Goal: Information Seeking & Learning: Learn about a topic

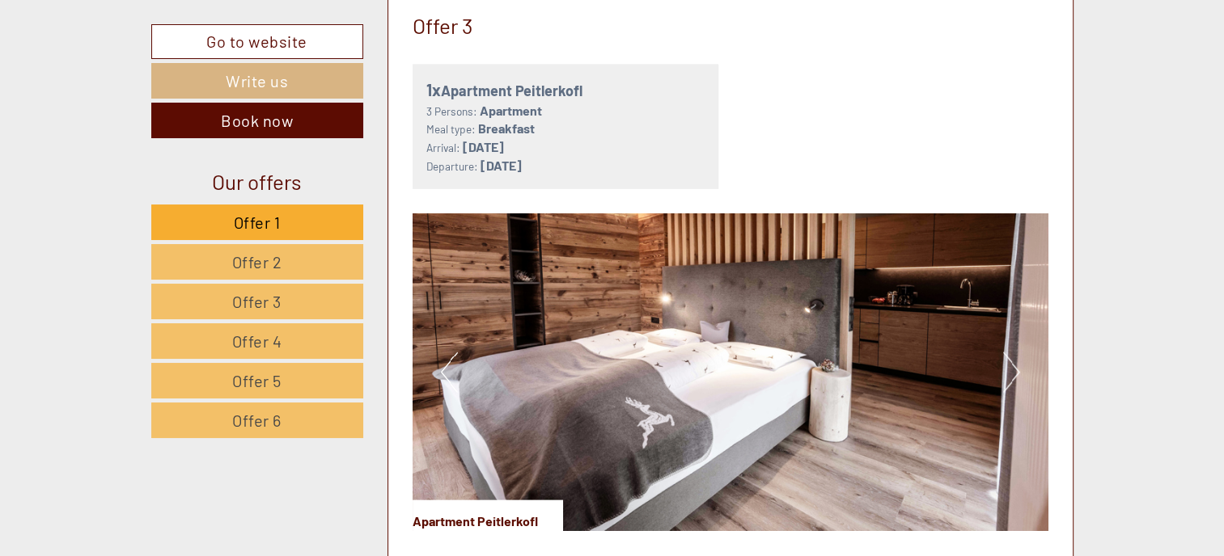
scroll to position [3397, 0]
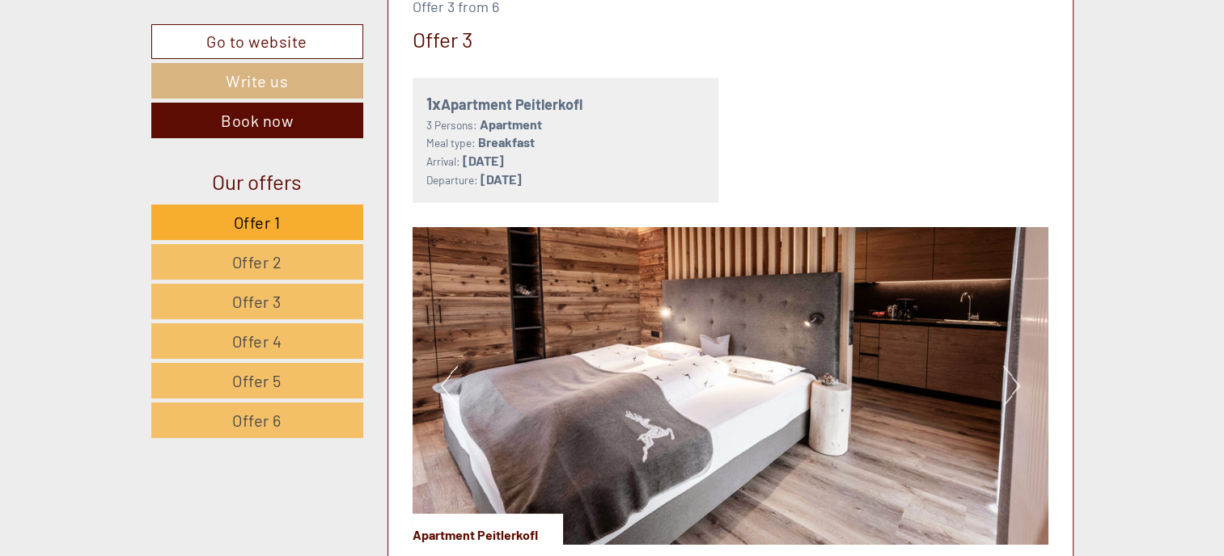
click at [1013, 374] on button "Next" at bounding box center [1011, 386] width 17 height 40
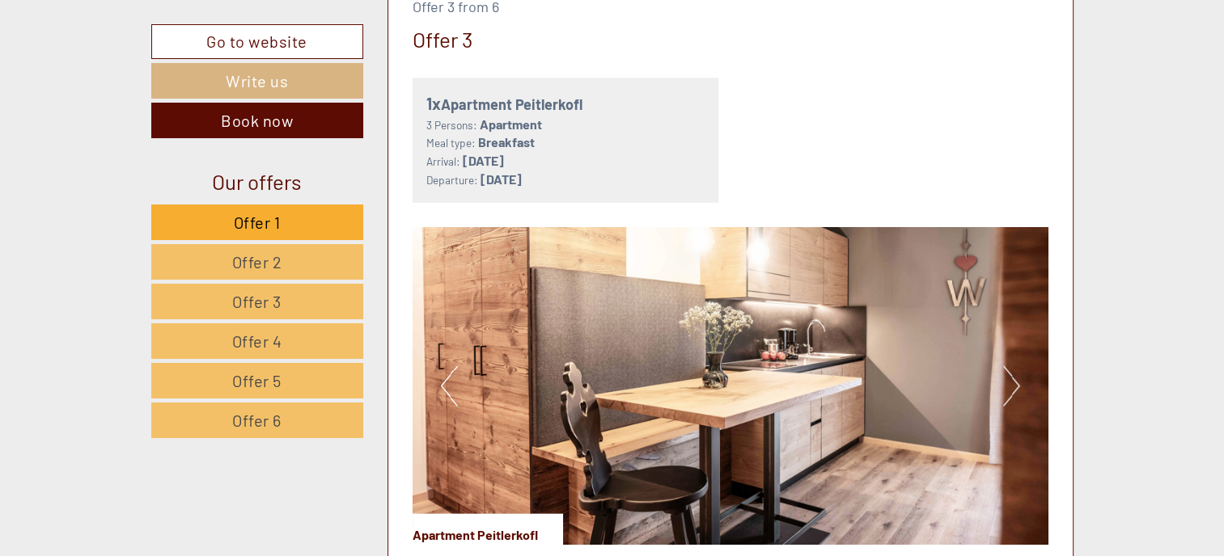
click at [1013, 374] on button "Next" at bounding box center [1011, 386] width 17 height 40
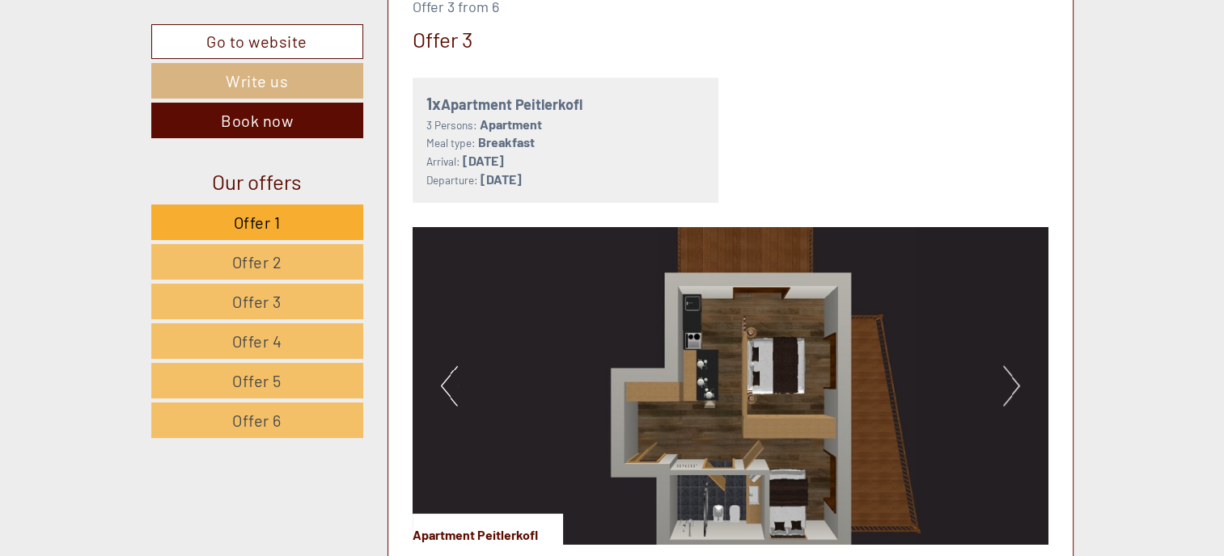
click at [1013, 374] on button "Next" at bounding box center [1011, 386] width 17 height 40
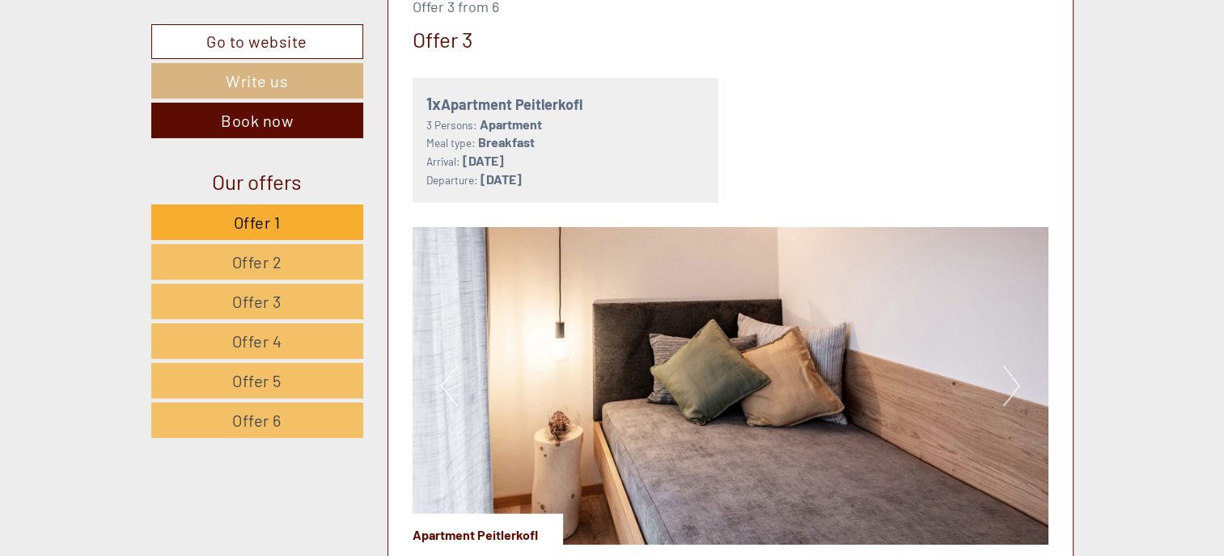
click at [1013, 374] on button "Next" at bounding box center [1011, 386] width 17 height 40
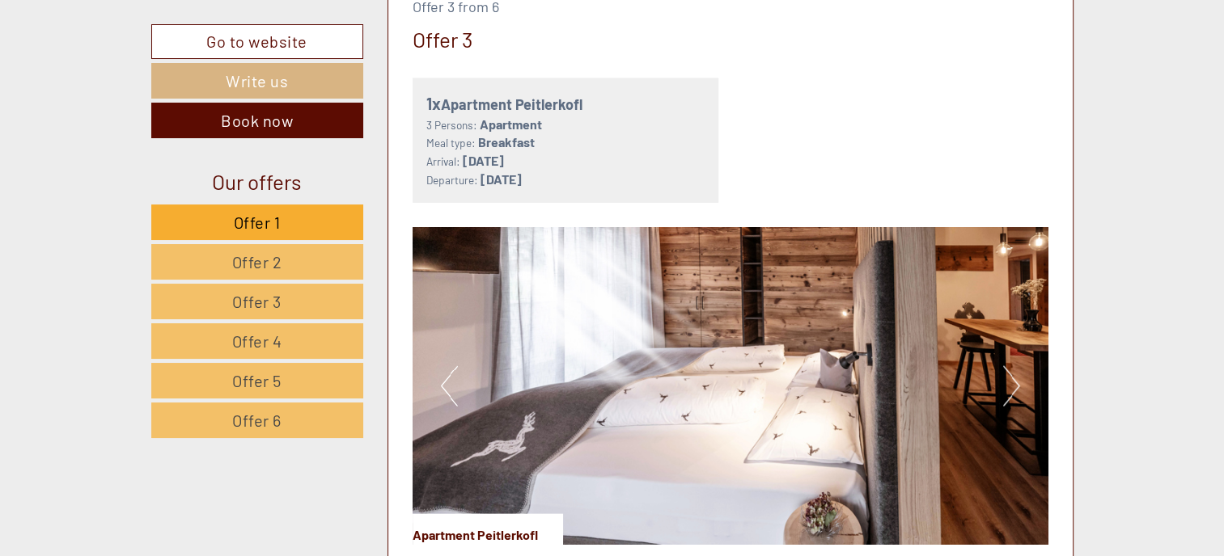
click at [1013, 374] on button "Next" at bounding box center [1011, 386] width 17 height 40
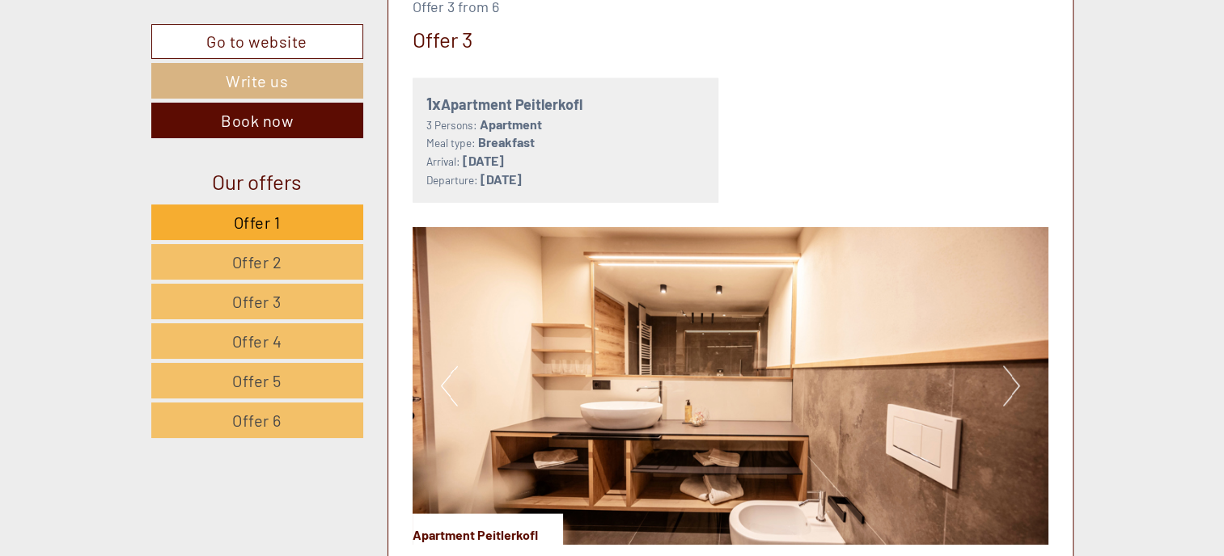
click at [1013, 374] on button "Next" at bounding box center [1011, 386] width 17 height 40
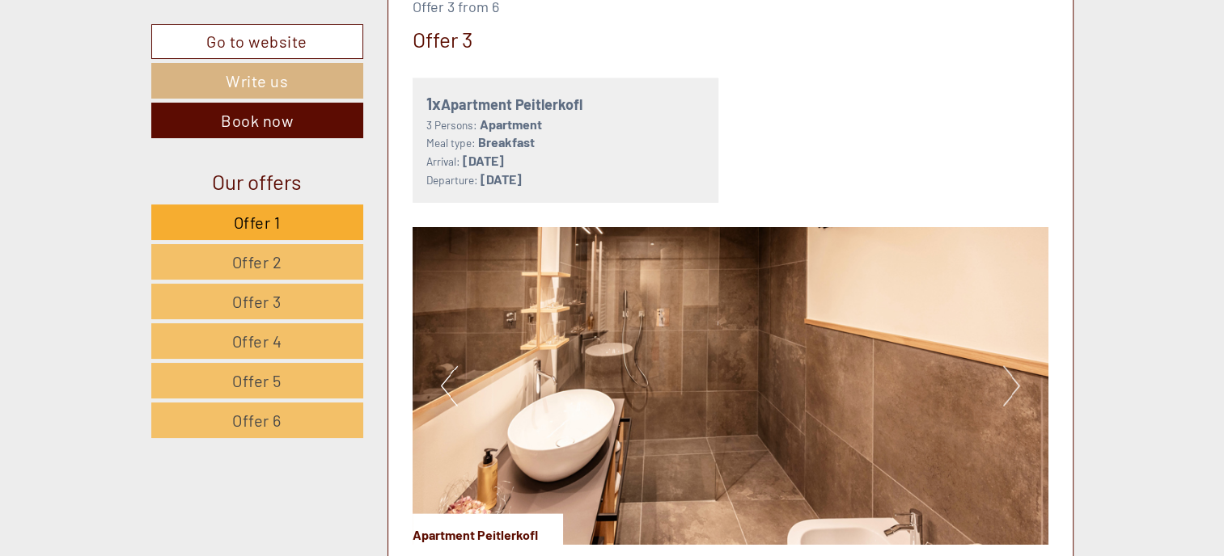
click at [1013, 374] on button "Next" at bounding box center [1011, 386] width 17 height 40
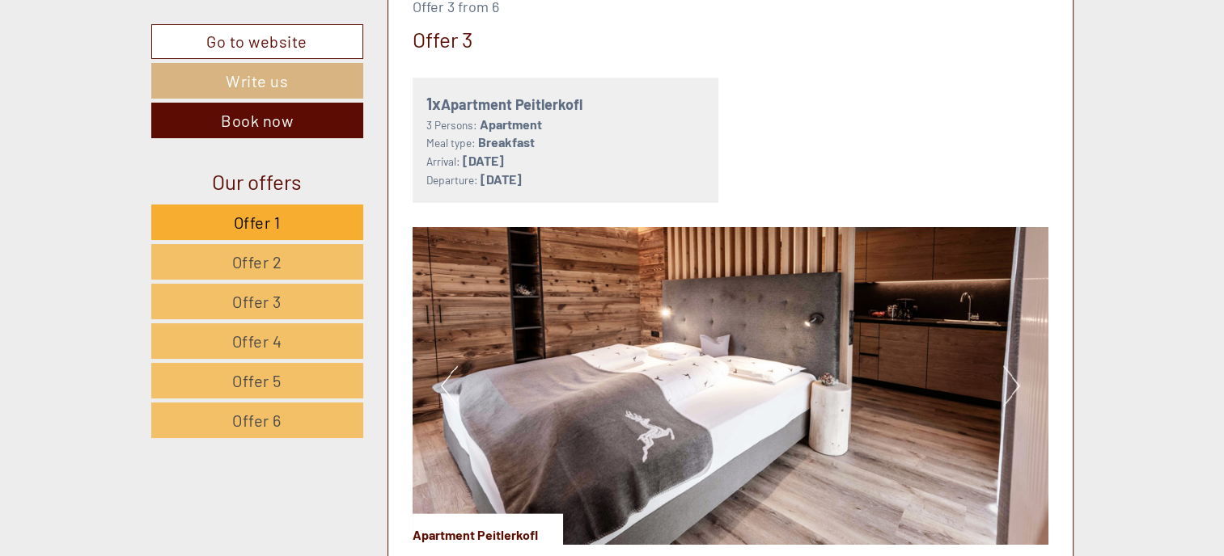
click at [1013, 374] on button "Next" at bounding box center [1011, 386] width 17 height 40
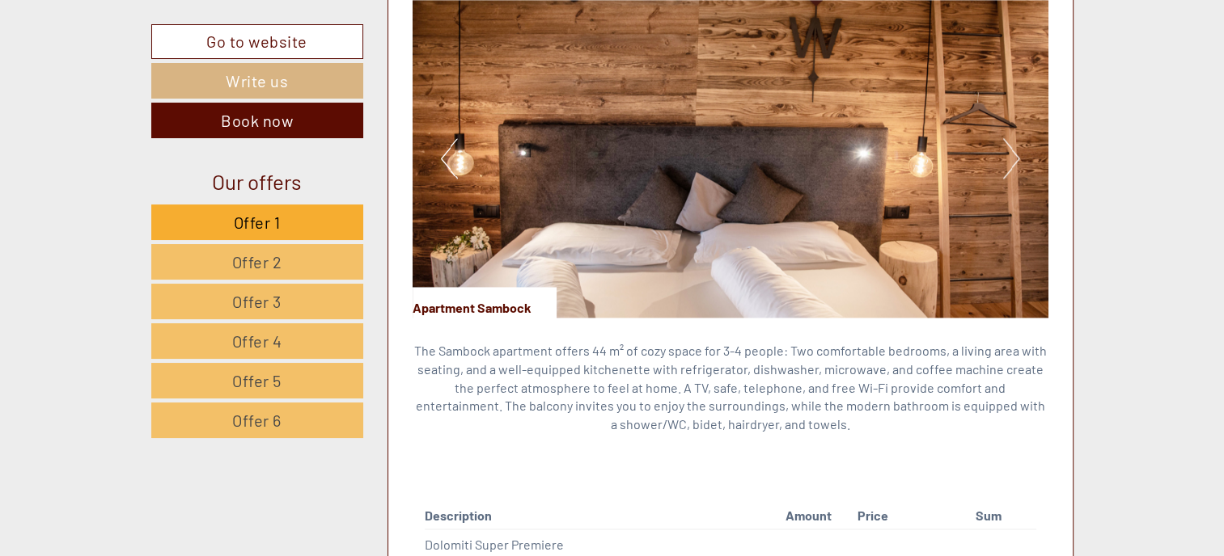
scroll to position [2426, 0]
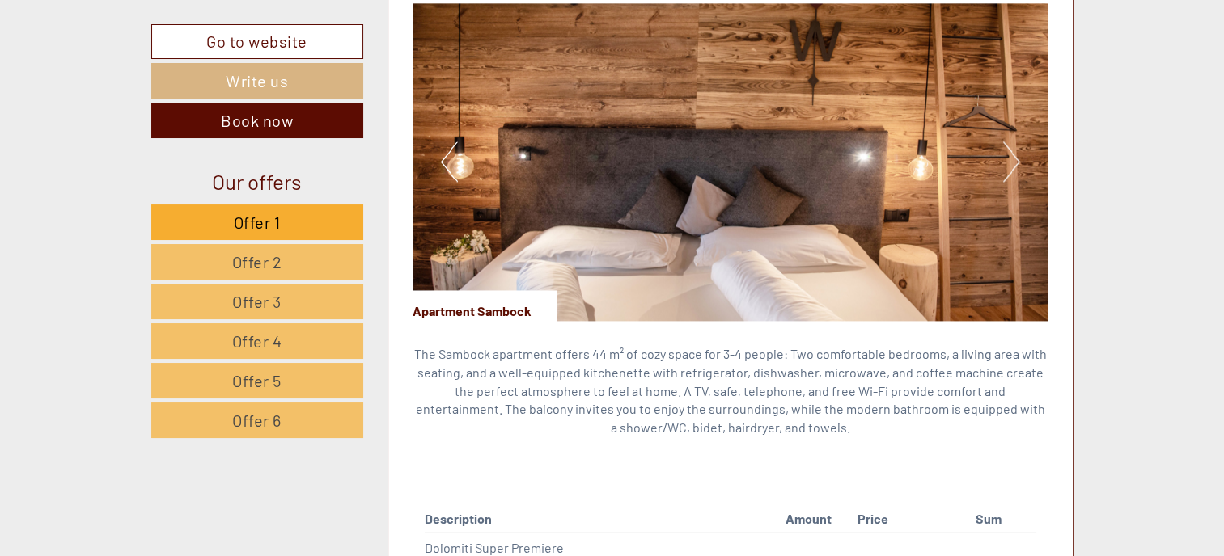
click at [1012, 163] on button "Next" at bounding box center [1011, 162] width 17 height 40
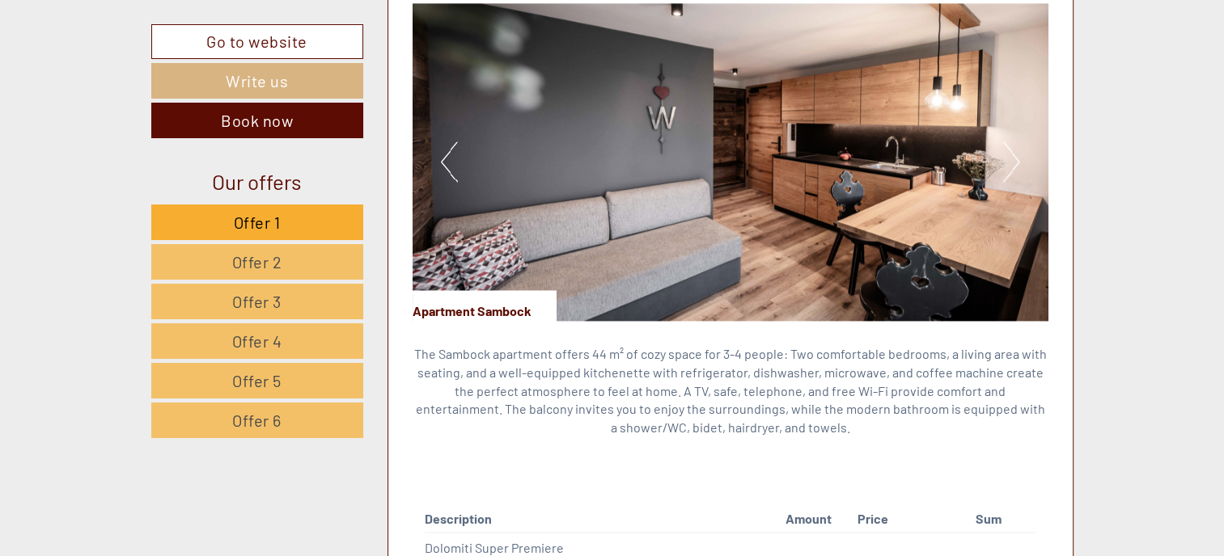
click at [1012, 163] on button "Next" at bounding box center [1011, 162] width 17 height 40
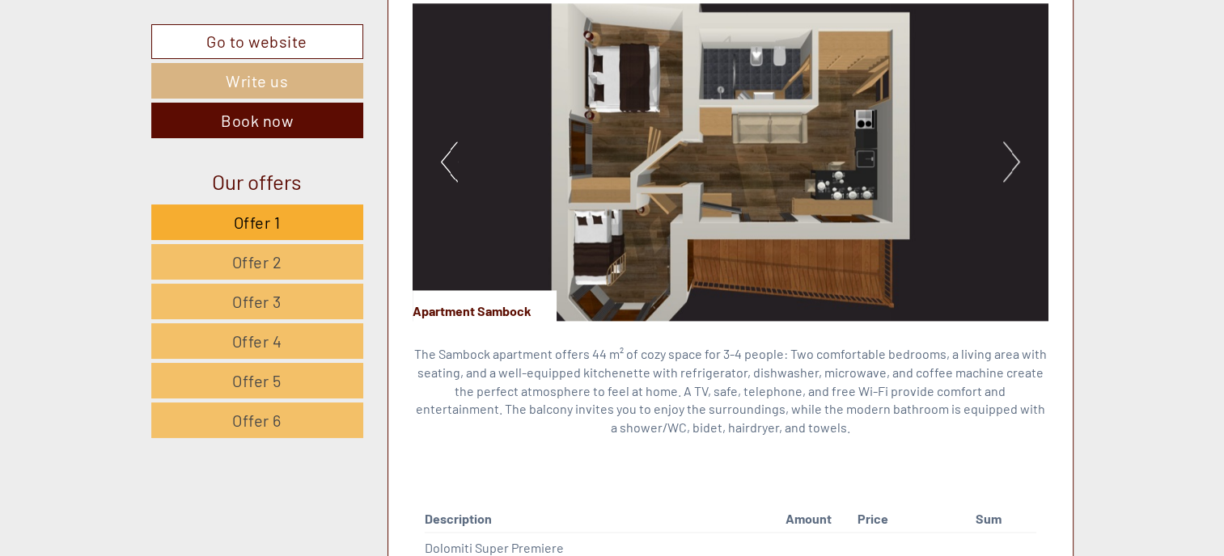
click at [1012, 163] on button "Next" at bounding box center [1011, 162] width 17 height 40
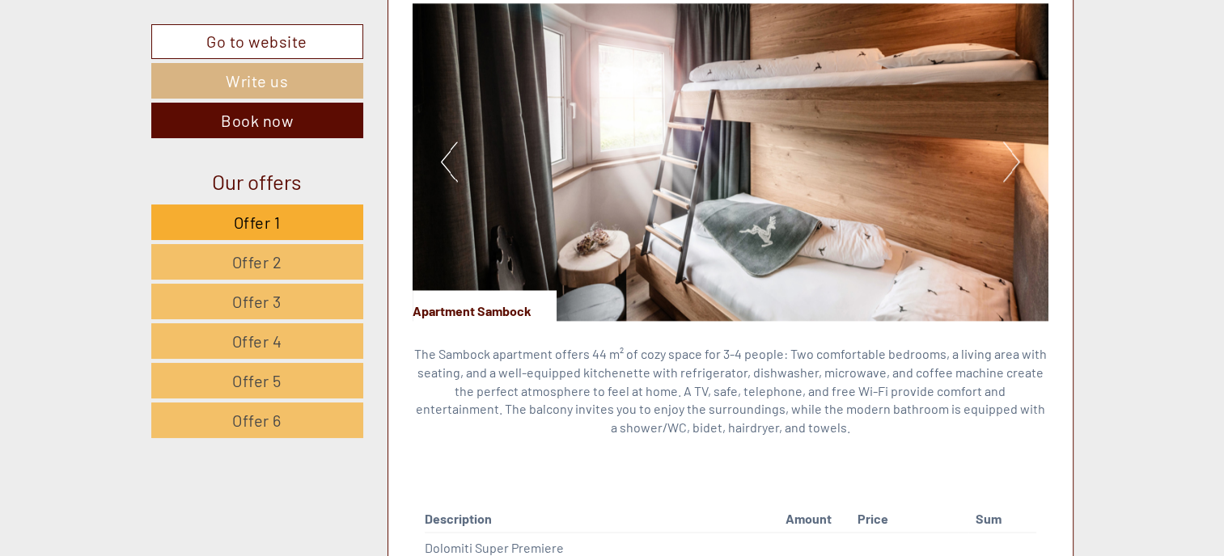
click at [1012, 163] on button "Next" at bounding box center [1011, 162] width 17 height 40
click at [1007, 163] on button "Next" at bounding box center [1011, 162] width 17 height 40
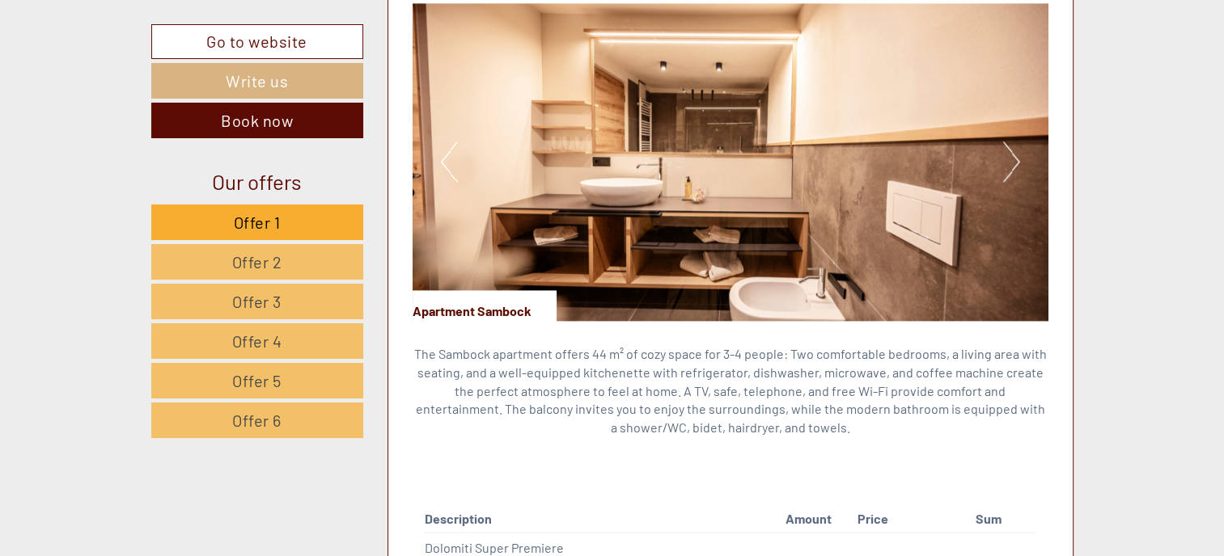
click at [1007, 163] on button "Next" at bounding box center [1011, 162] width 17 height 40
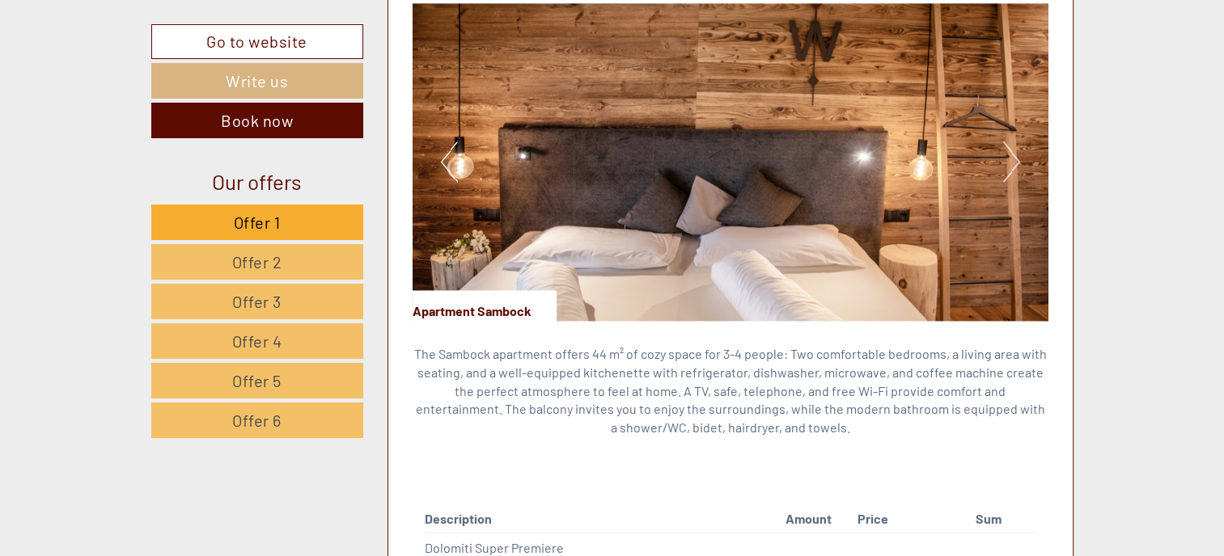
click at [1007, 163] on button "Next" at bounding box center [1011, 162] width 17 height 40
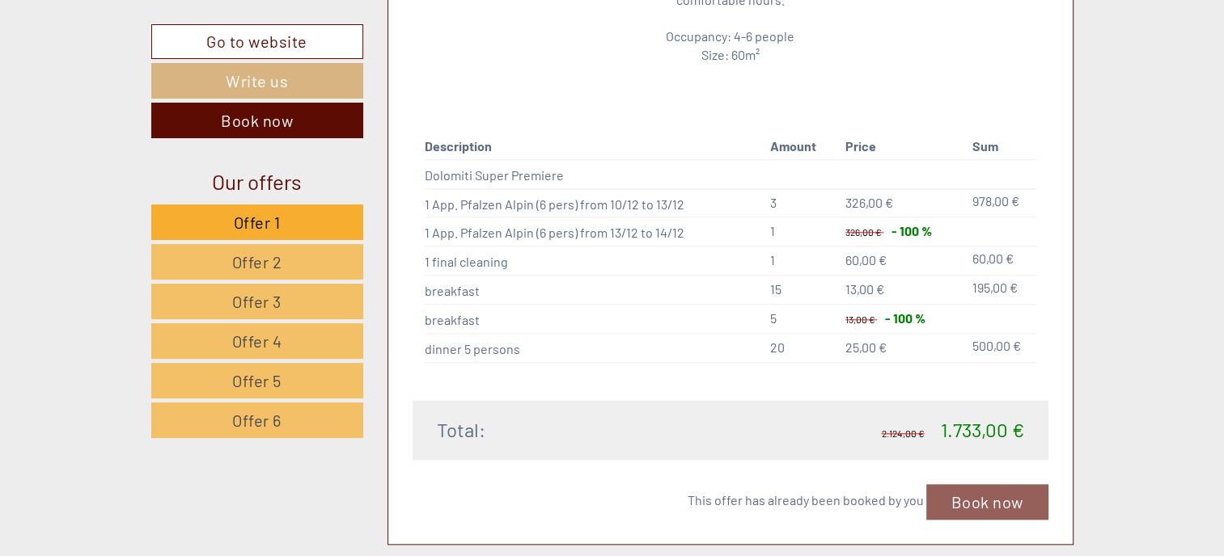
scroll to position [1618, 0]
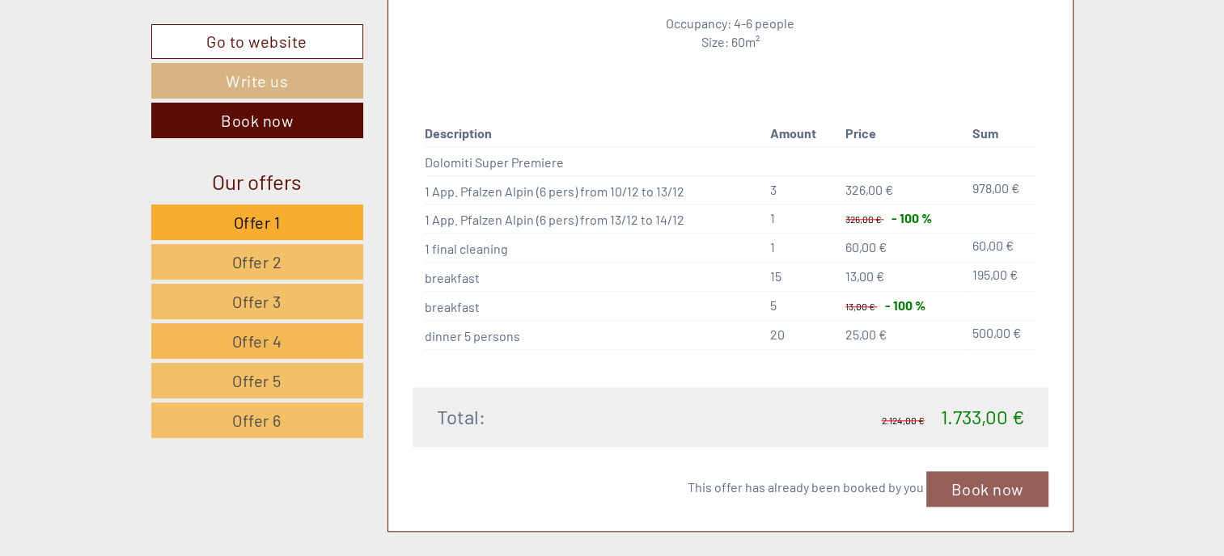
click at [257, 332] on span "Offer 4" at bounding box center [257, 341] width 50 height 19
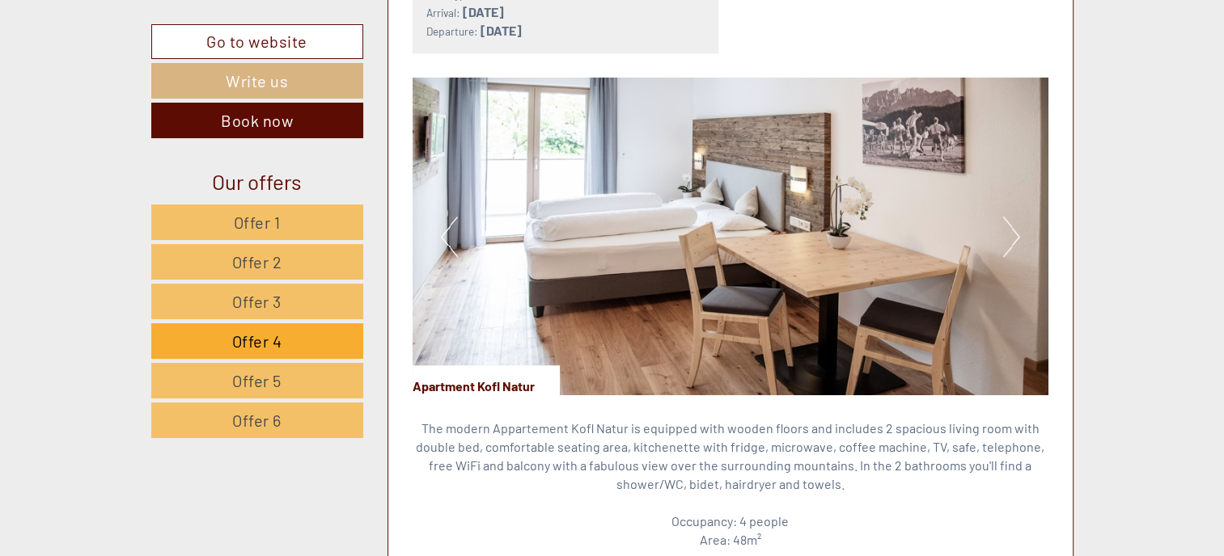
scroll to position [1048, 0]
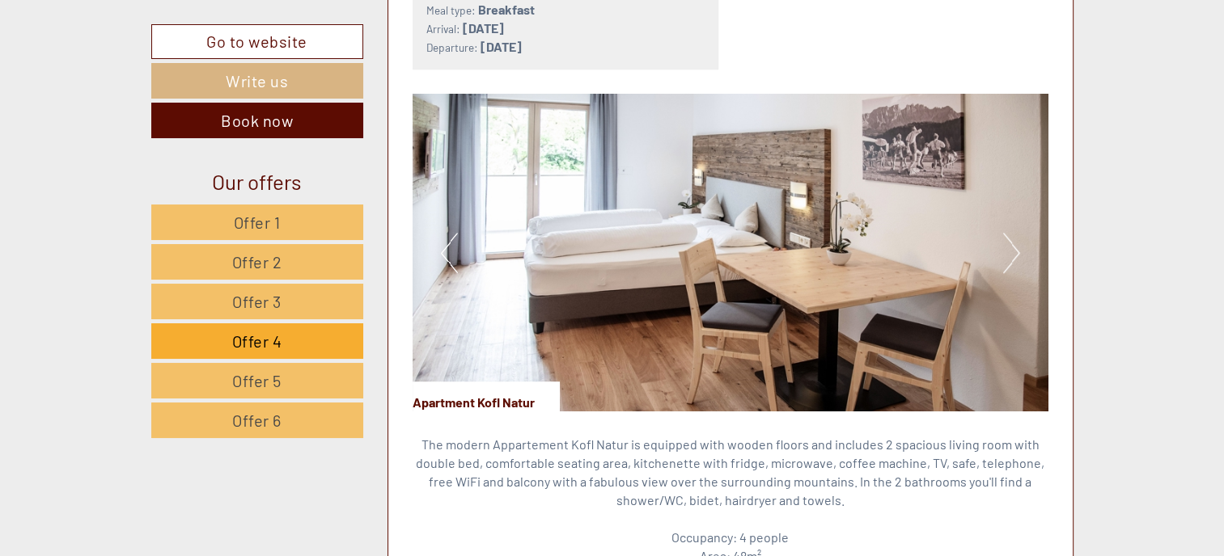
click at [1009, 248] on button "Next" at bounding box center [1011, 253] width 17 height 40
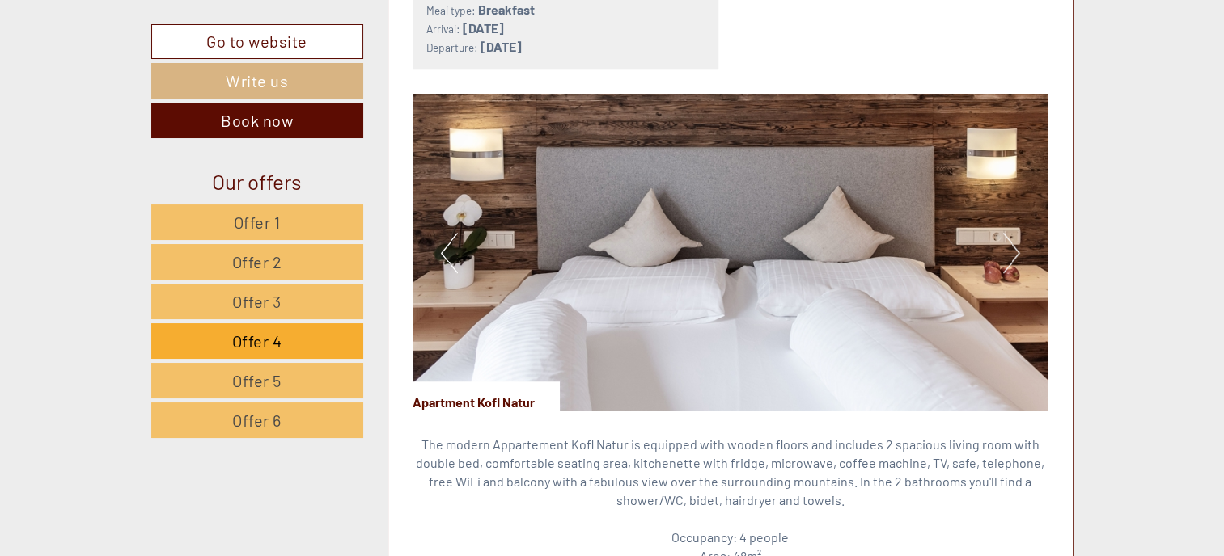
click at [1008, 248] on button "Next" at bounding box center [1011, 253] width 17 height 40
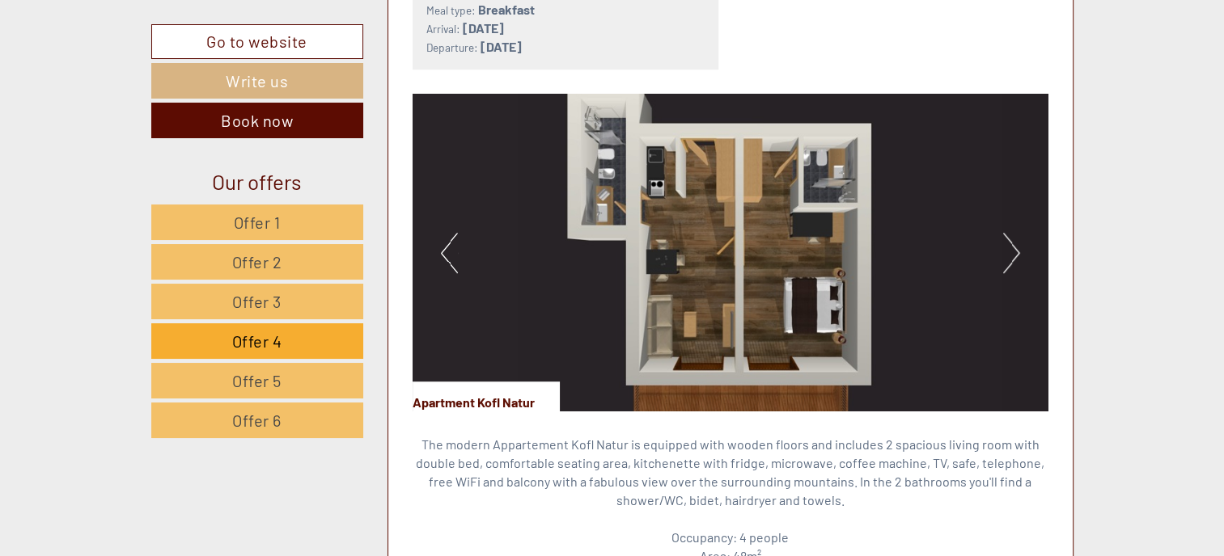
click at [1008, 248] on button "Next" at bounding box center [1011, 253] width 17 height 40
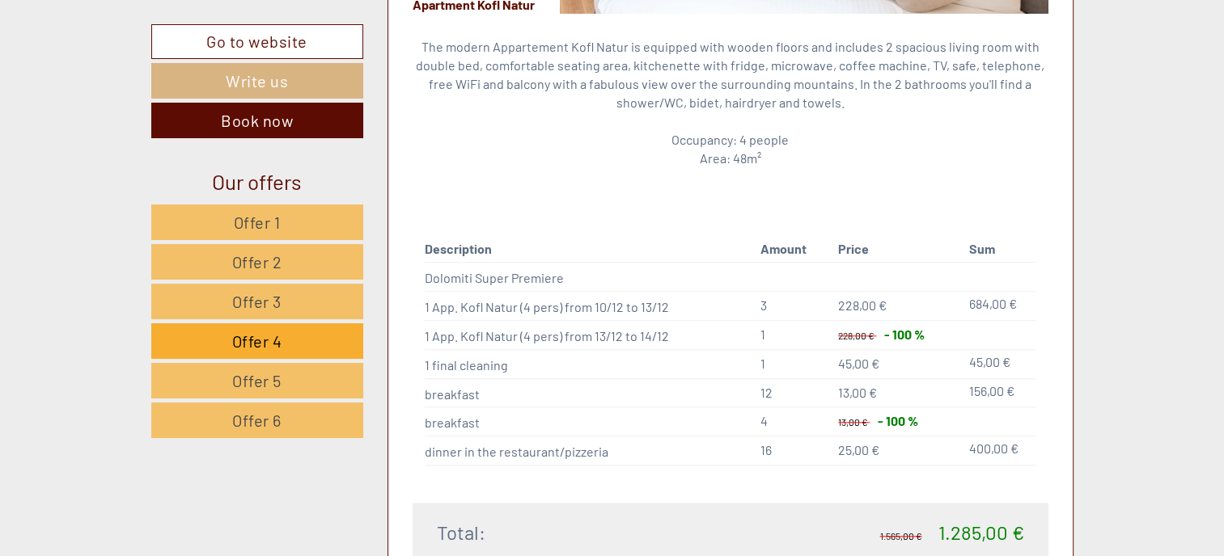
scroll to position [1453, 0]
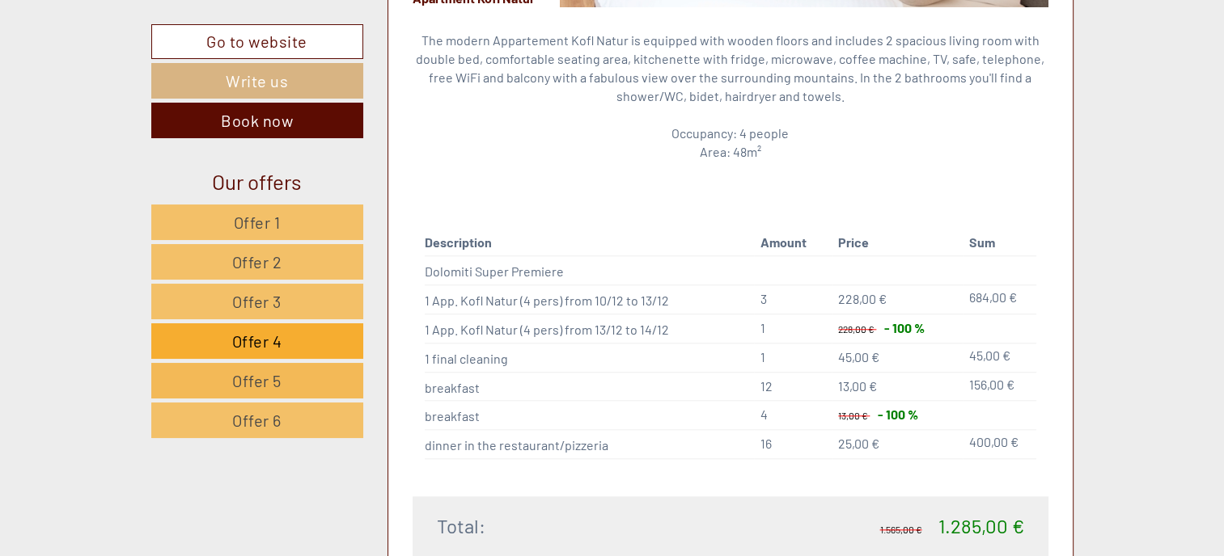
click at [267, 383] on span "Offer 5" at bounding box center [256, 380] width 49 height 19
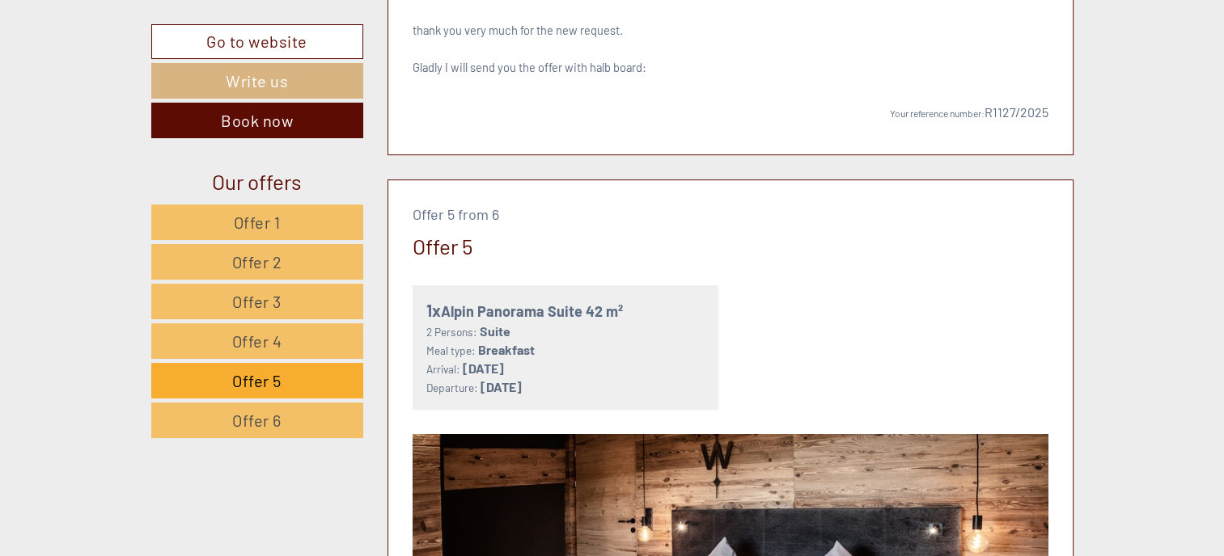
scroll to position [886, 0]
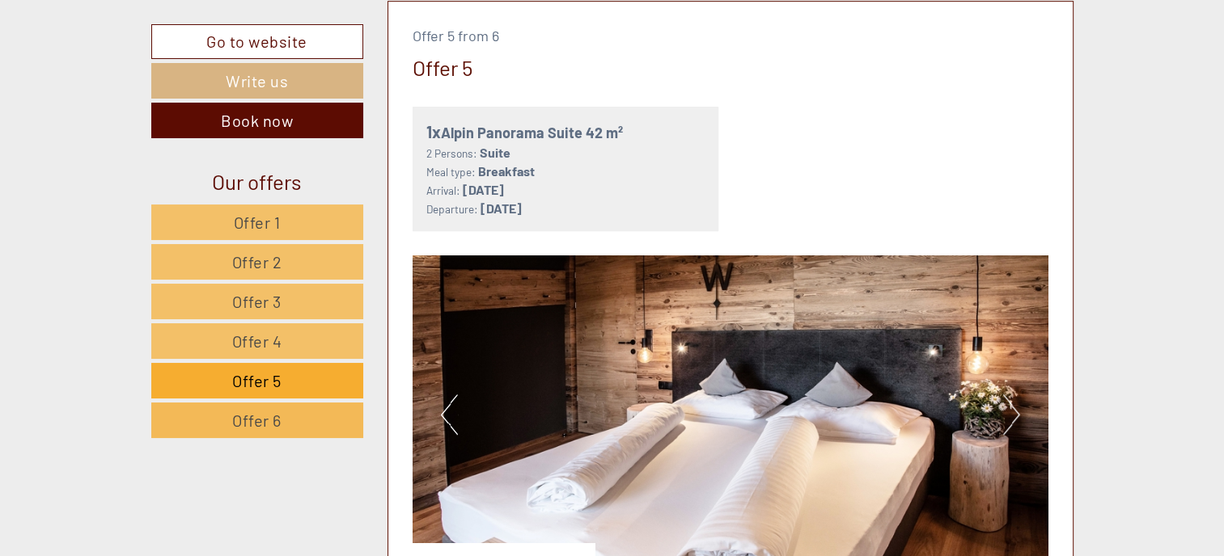
click at [266, 404] on link "Offer 6" at bounding box center [257, 421] width 212 height 36
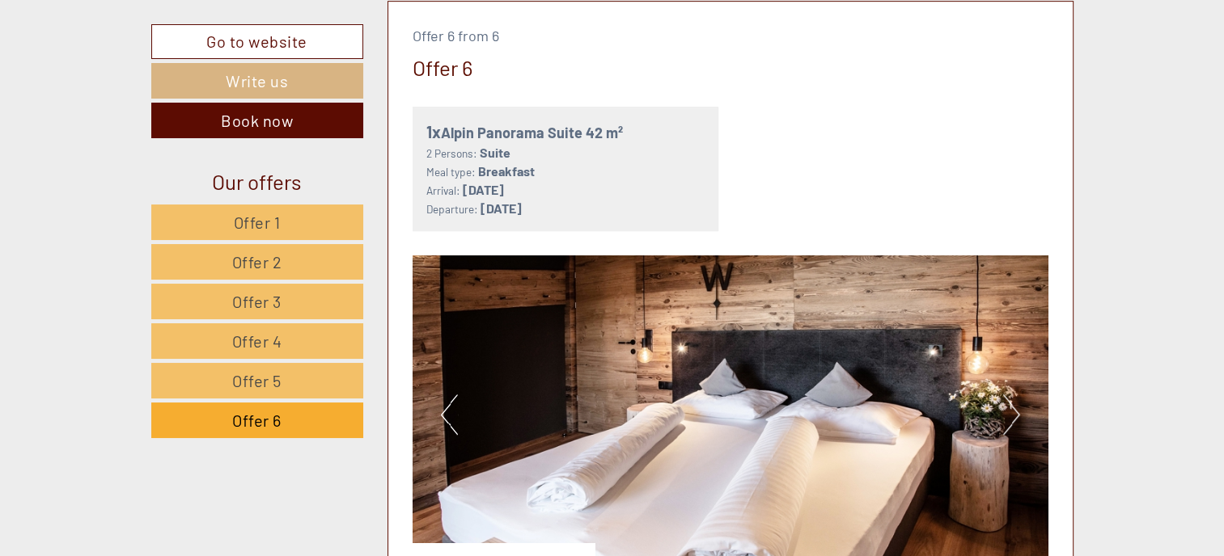
click at [1020, 413] on img at bounding box center [730, 415] width 636 height 318
click at [1009, 412] on button "Next" at bounding box center [1011, 415] width 17 height 40
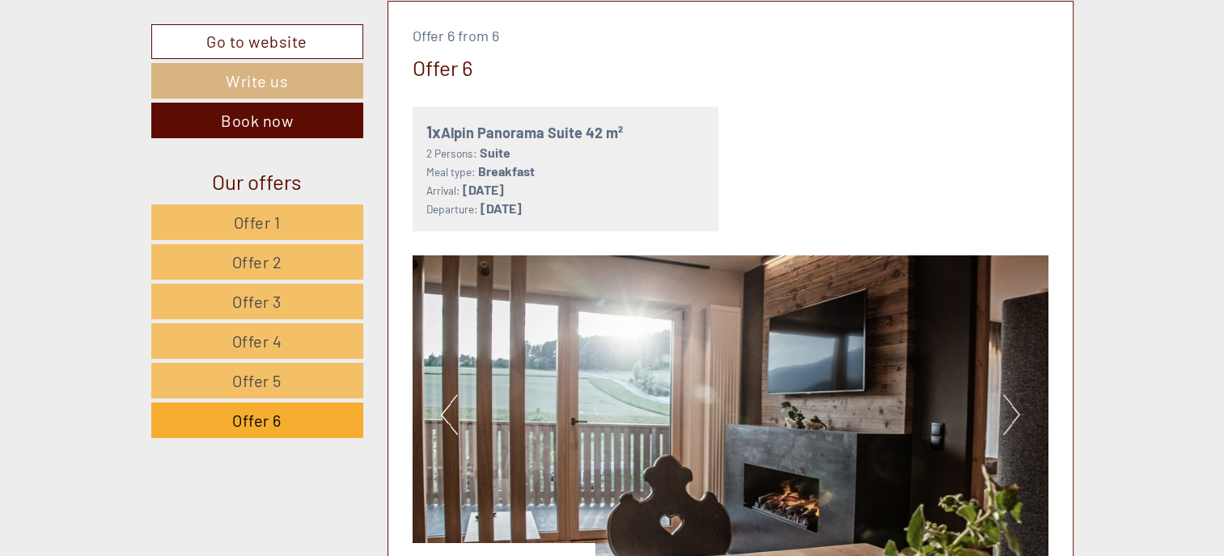
click at [1009, 412] on button "Next" at bounding box center [1011, 415] width 17 height 40
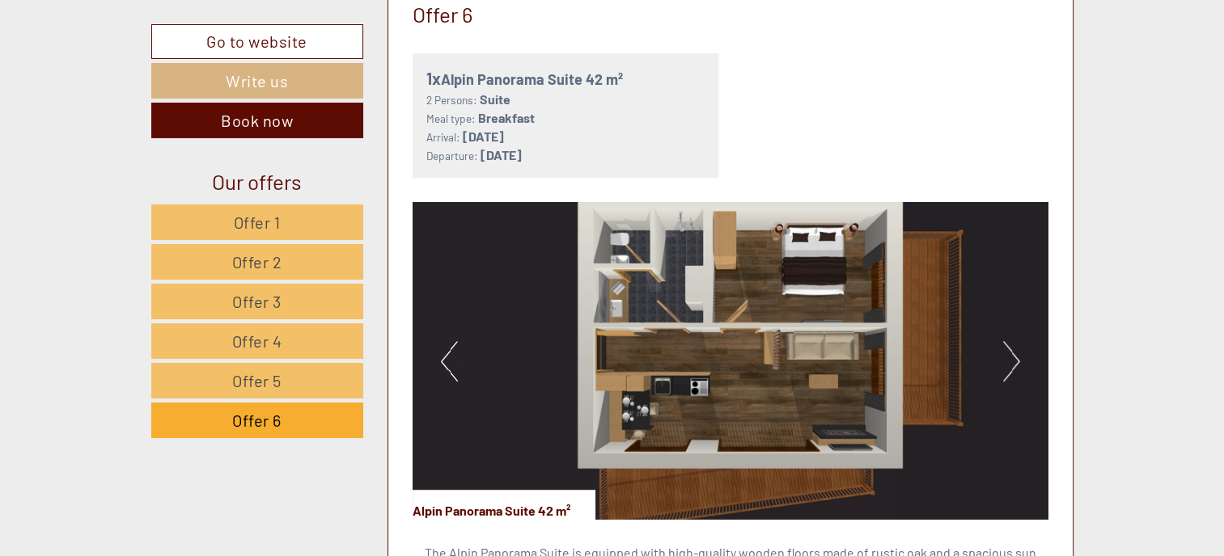
scroll to position [967, 0]
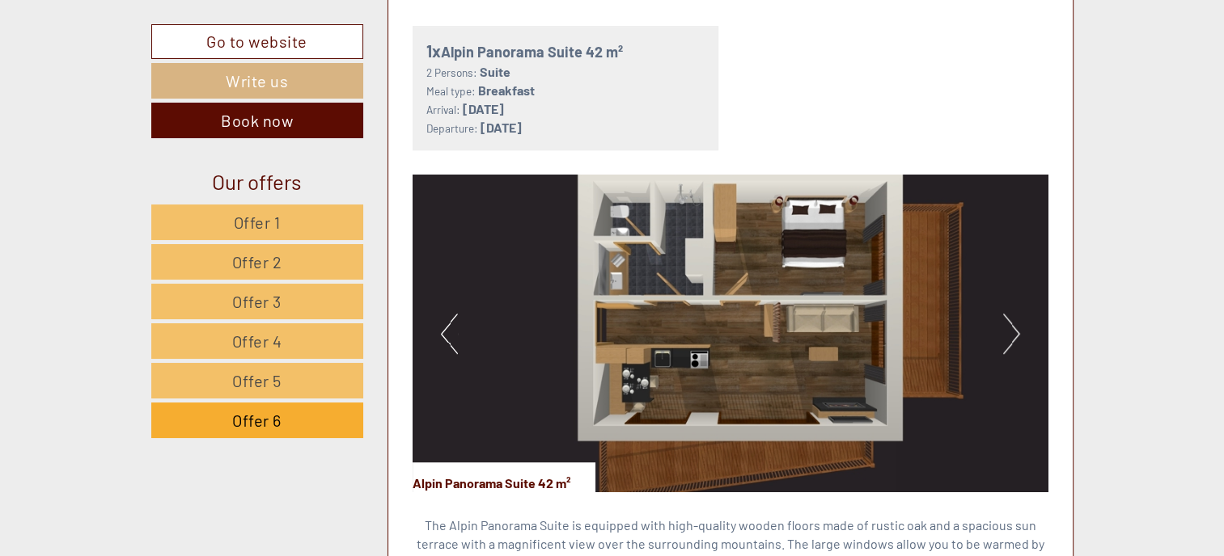
click at [1014, 327] on button "Next" at bounding box center [1011, 334] width 17 height 40
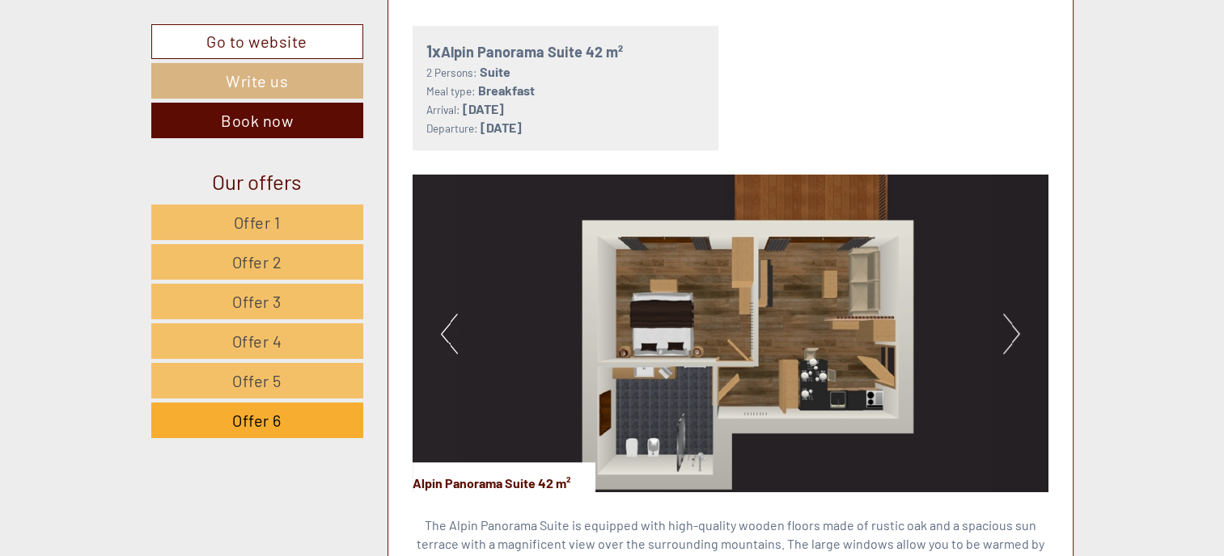
click at [1013, 324] on button "Next" at bounding box center [1011, 334] width 17 height 40
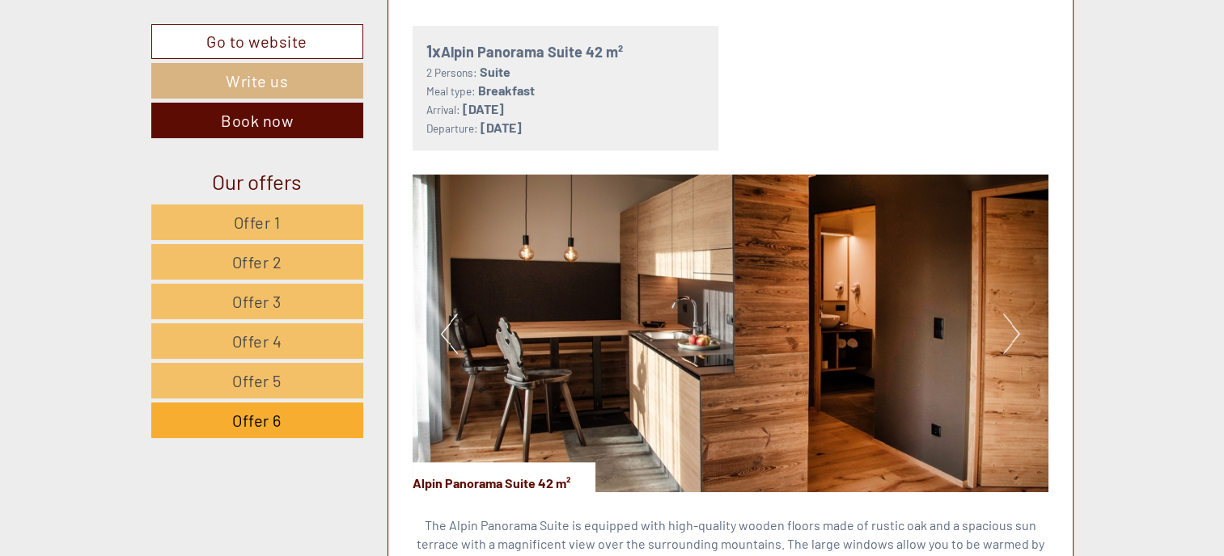
click at [1013, 324] on button "Next" at bounding box center [1011, 334] width 17 height 40
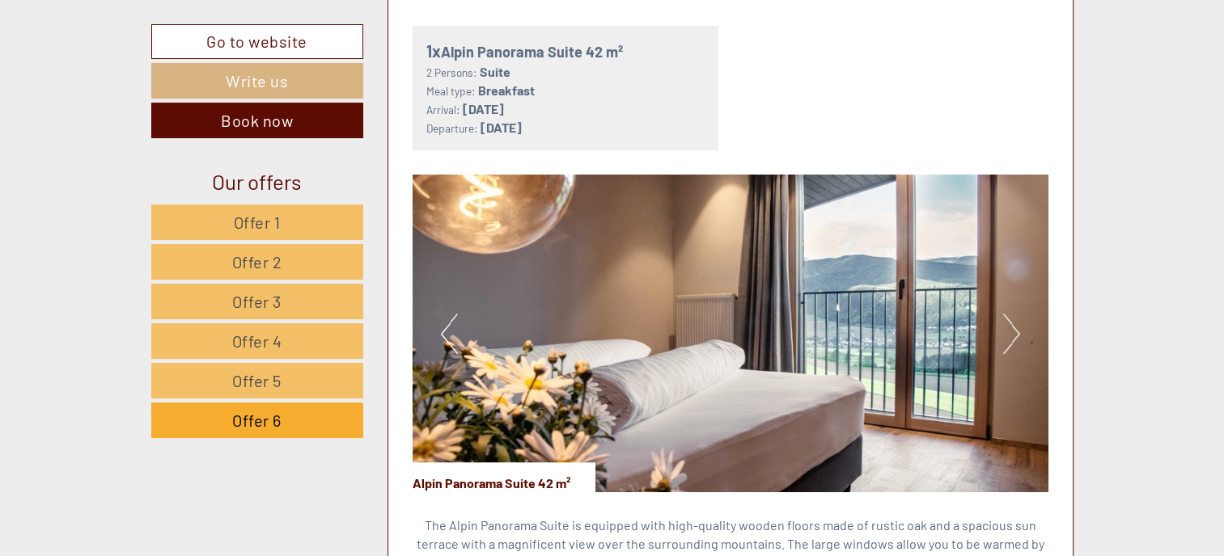
click at [1013, 324] on button "Next" at bounding box center [1011, 334] width 17 height 40
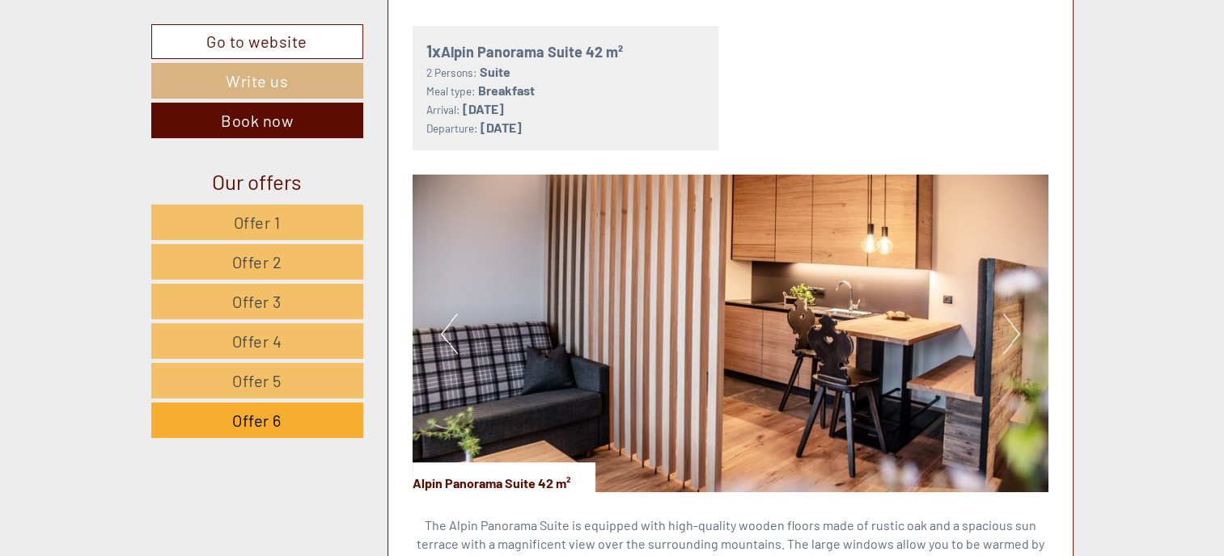
click at [1013, 324] on button "Next" at bounding box center [1011, 334] width 17 height 40
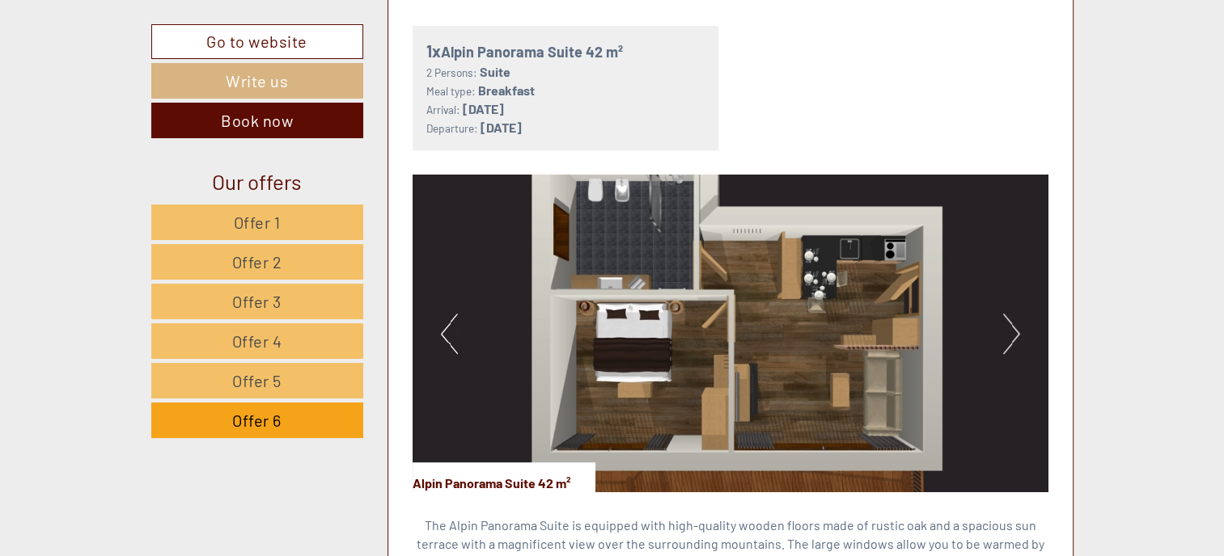
click at [244, 404] on link "Offer 6" at bounding box center [257, 421] width 212 height 36
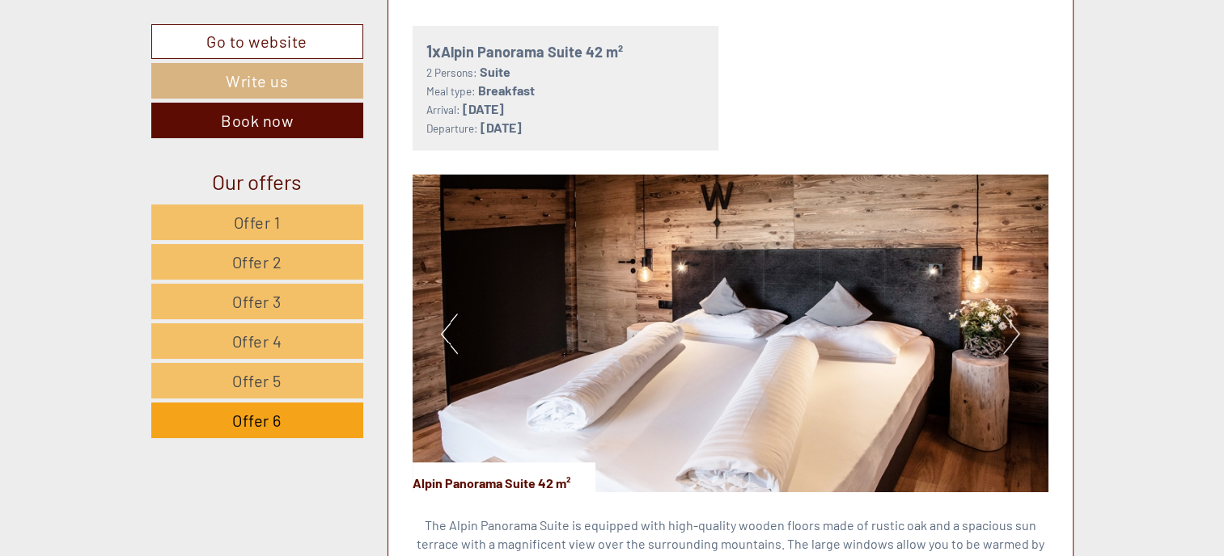
scroll to position [886, 0]
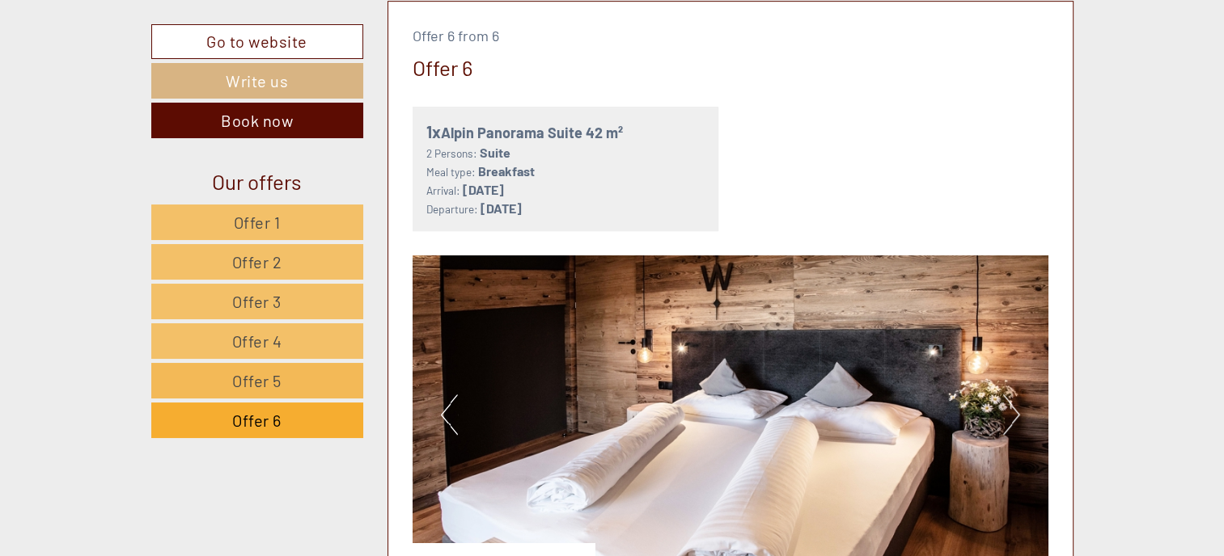
click at [250, 386] on span "Offer 5" at bounding box center [256, 380] width 49 height 19
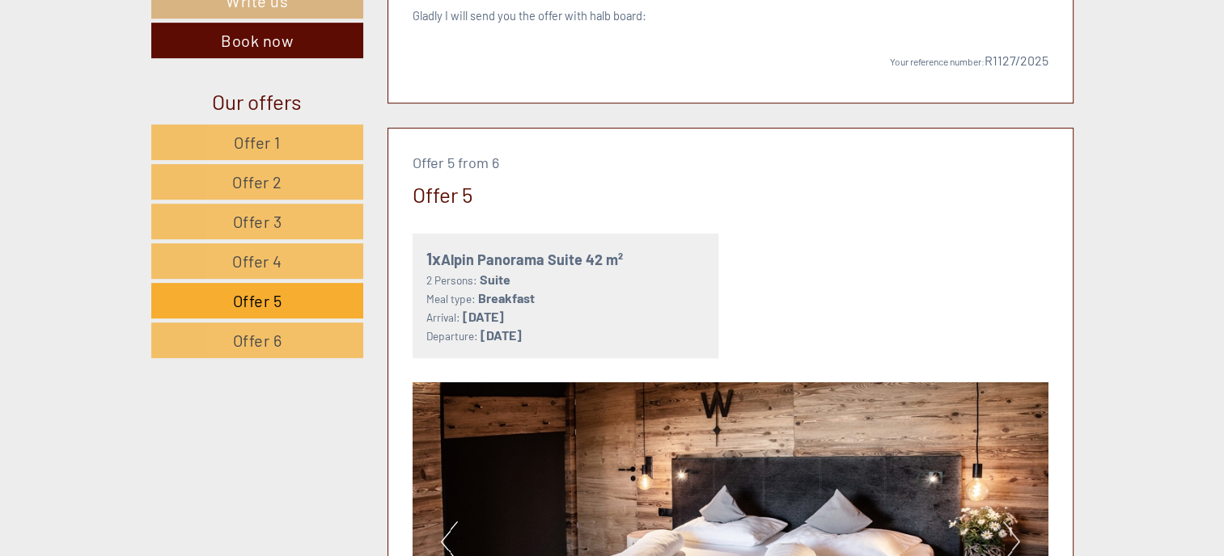
scroll to position [563, 0]
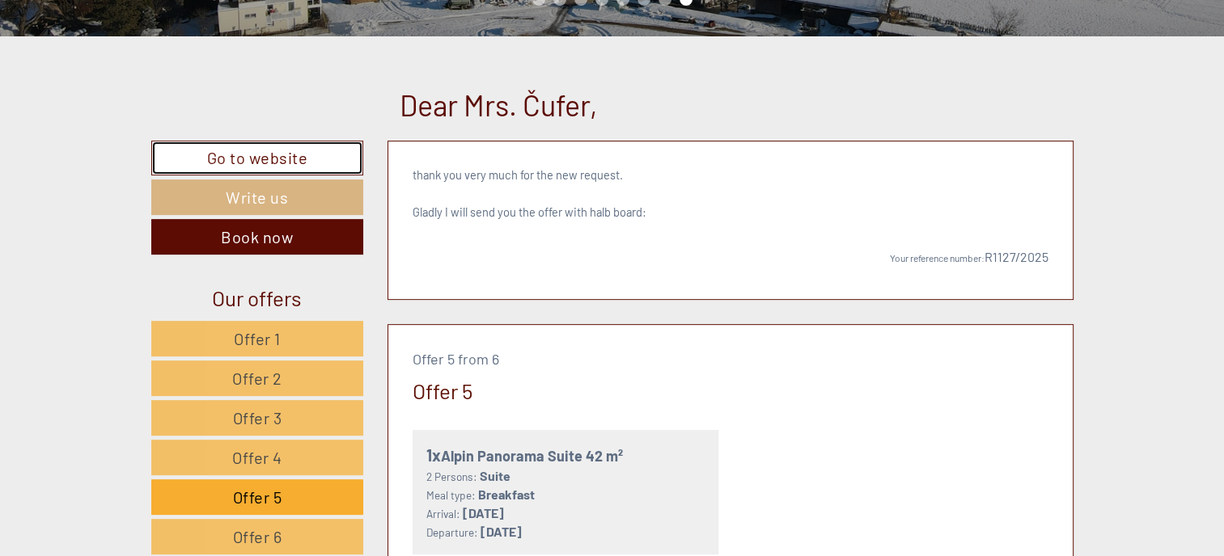
click at [286, 154] on link "Go to website" at bounding box center [257, 158] width 213 height 35
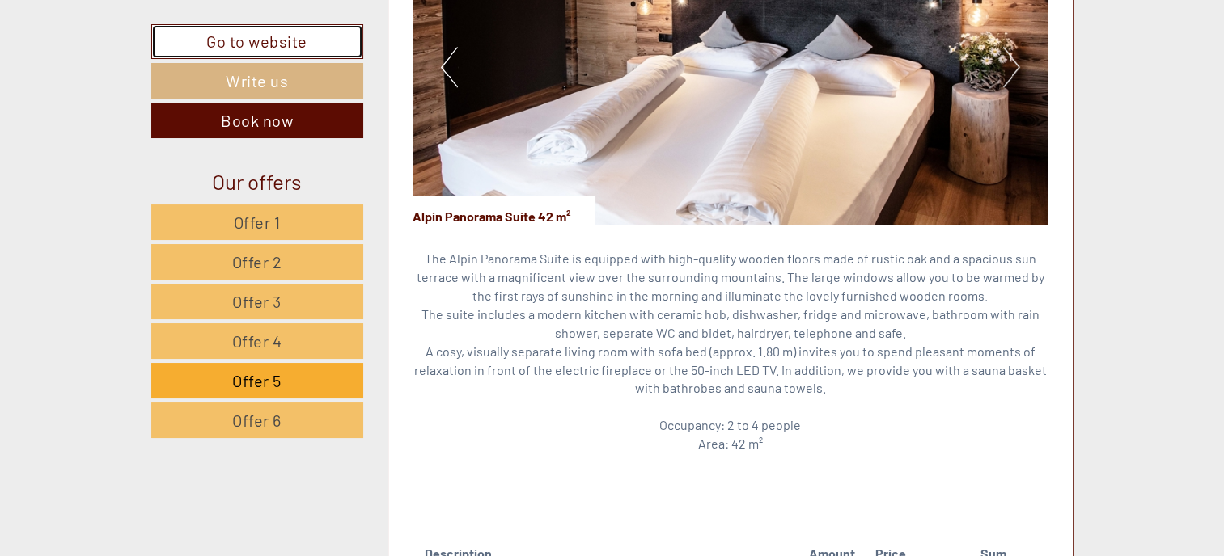
scroll to position [1210, 0]
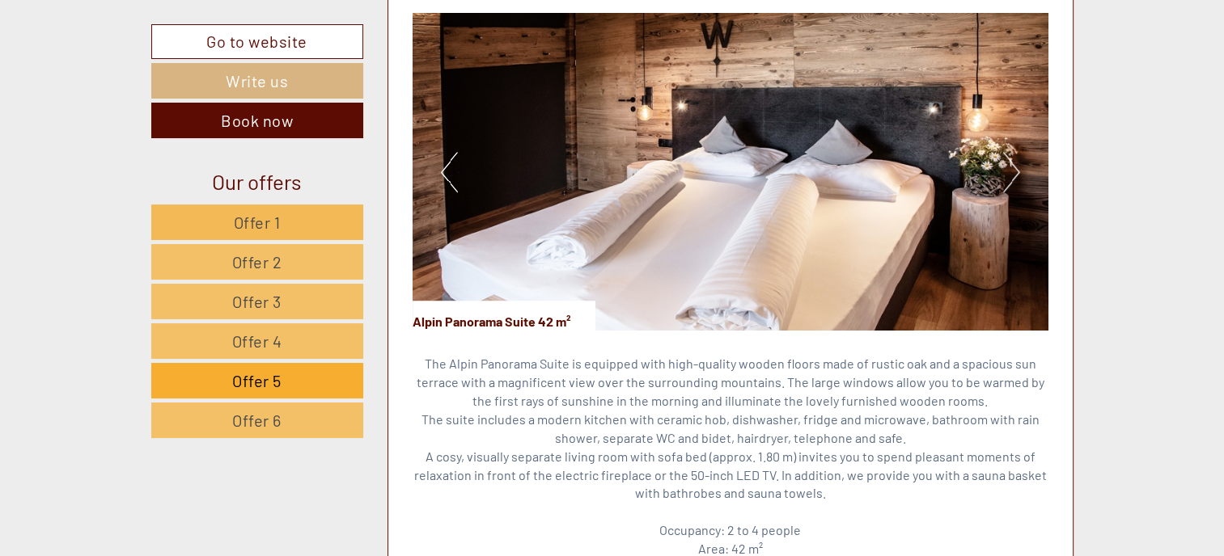
click at [269, 217] on span "Offer 1" at bounding box center [257, 222] width 47 height 19
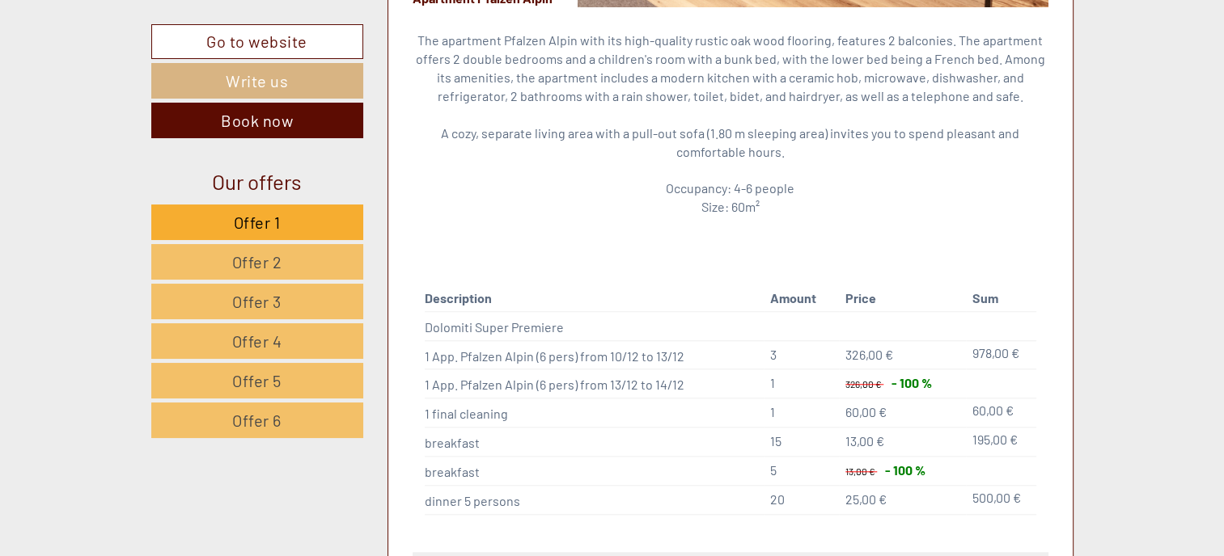
scroll to position [1533, 0]
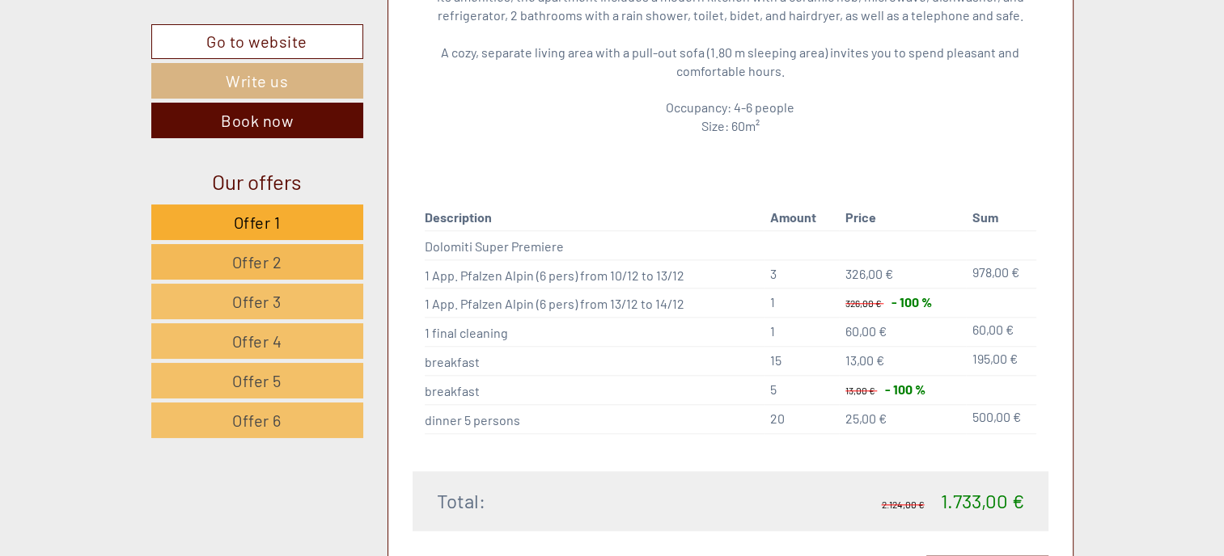
click at [285, 255] on link "Offer 2" at bounding box center [257, 262] width 212 height 36
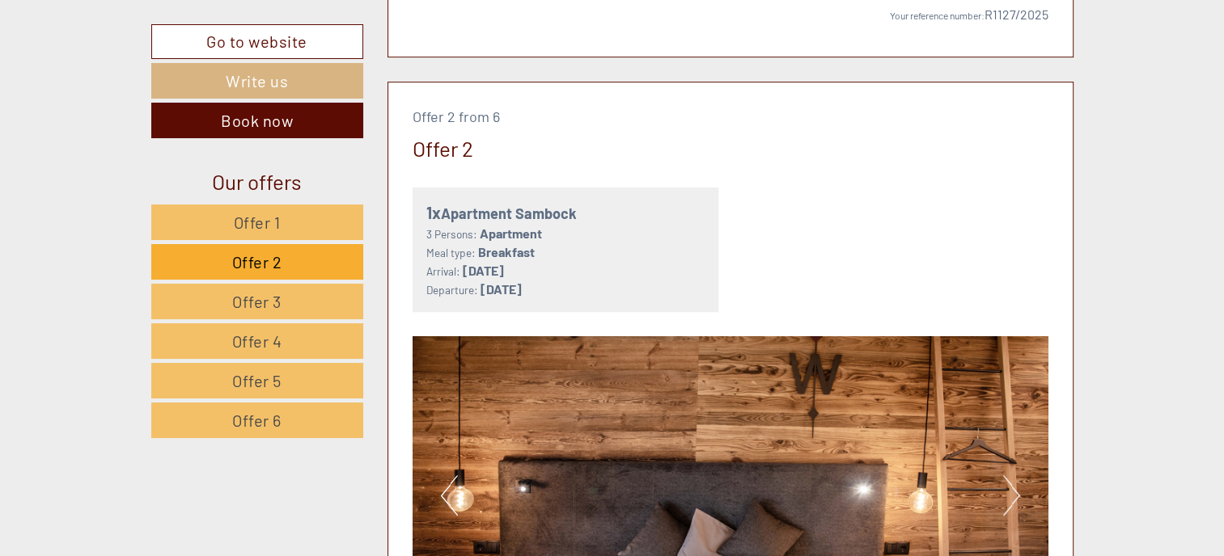
scroll to position [1210, 0]
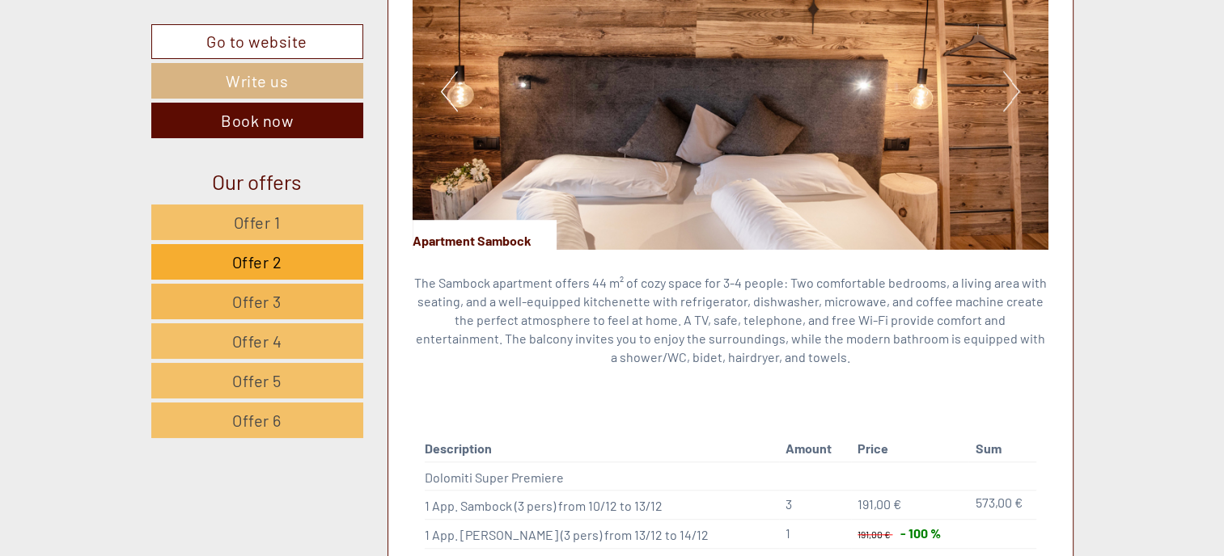
click at [293, 305] on link "Offer 3" at bounding box center [257, 302] width 212 height 36
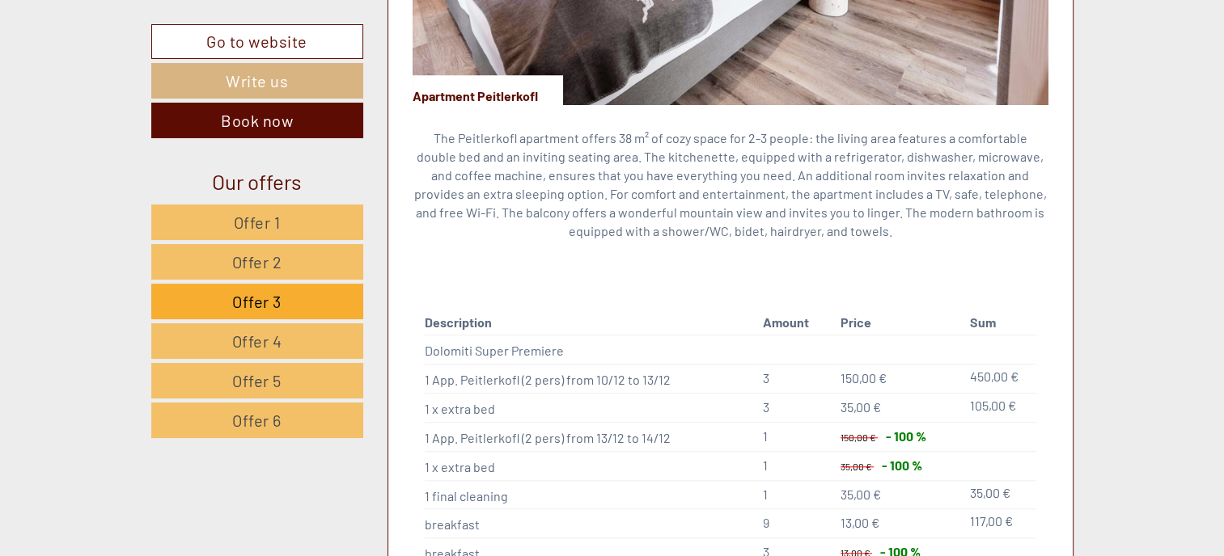
scroll to position [1533, 0]
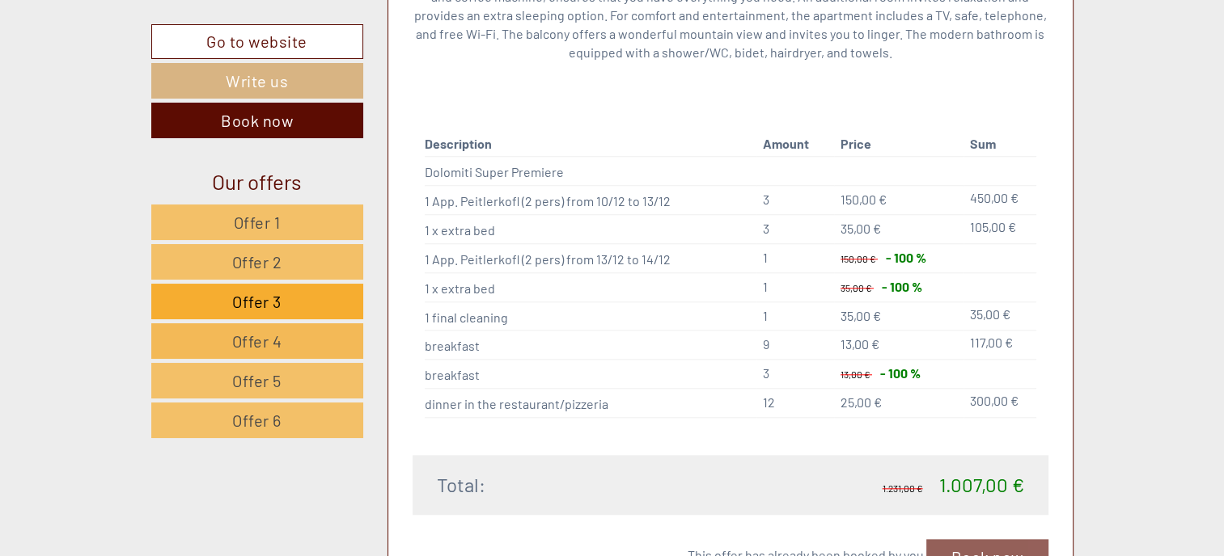
click at [269, 345] on span "Offer 4" at bounding box center [257, 341] width 50 height 19
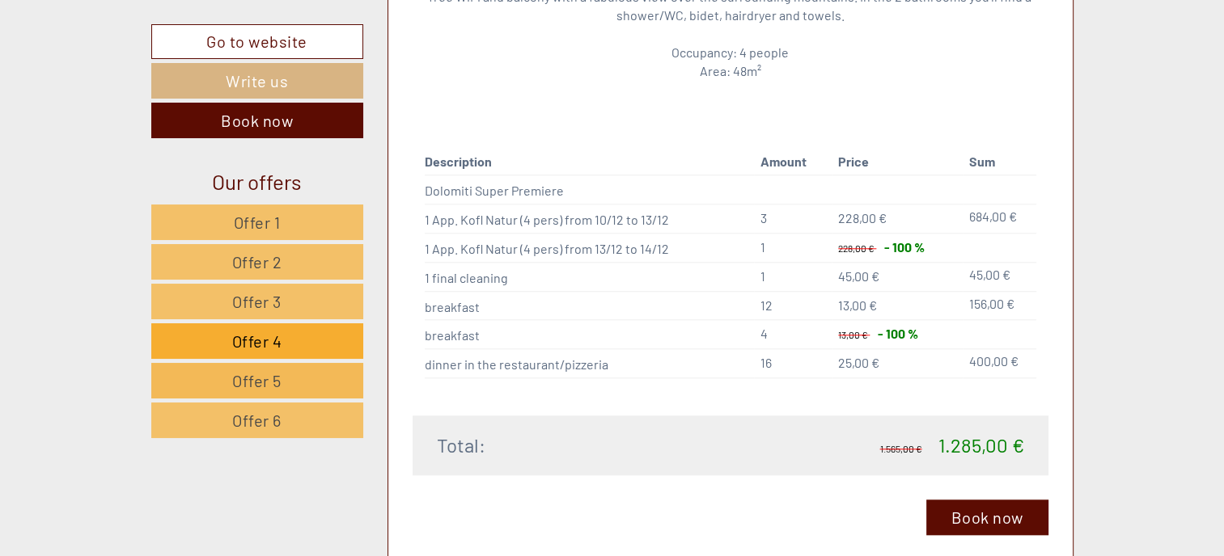
click at [285, 378] on link "Offer 5" at bounding box center [257, 381] width 212 height 36
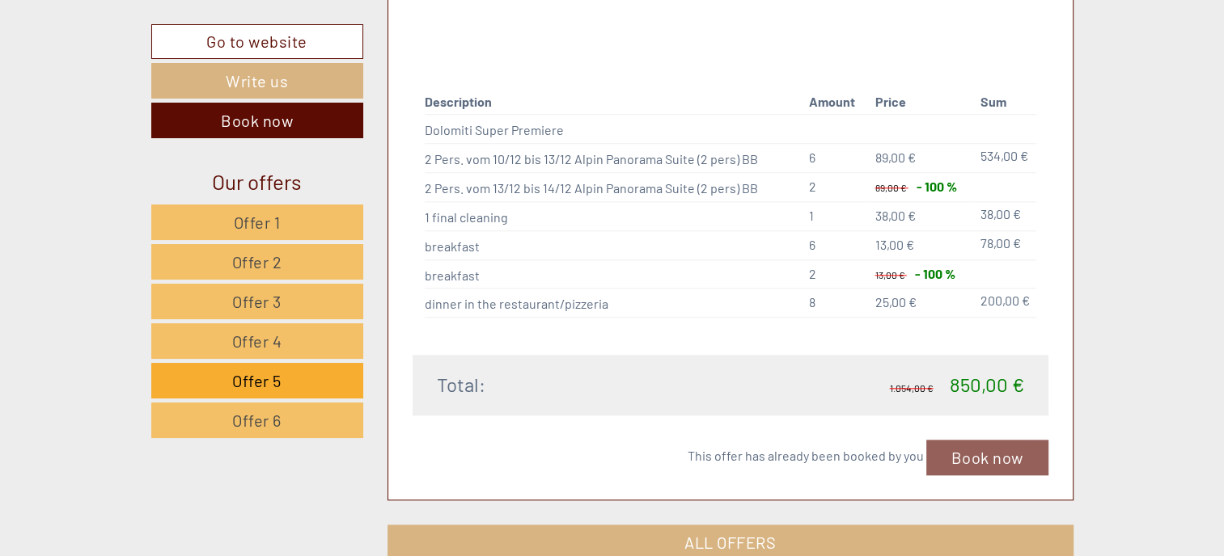
scroll to position [1695, 0]
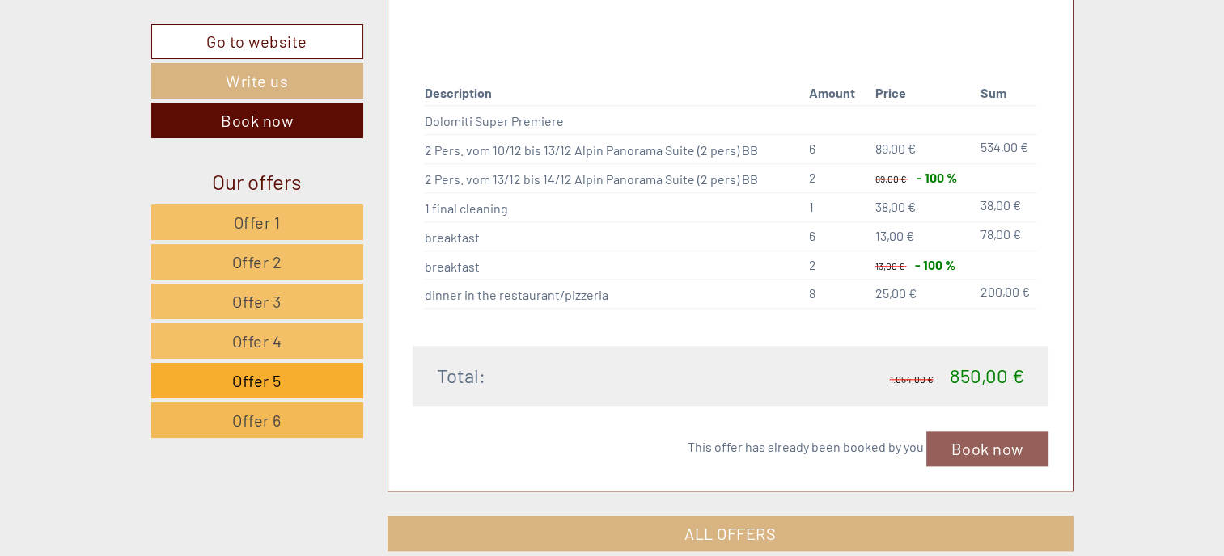
click at [235, 421] on span "Offer 6" at bounding box center [256, 420] width 49 height 19
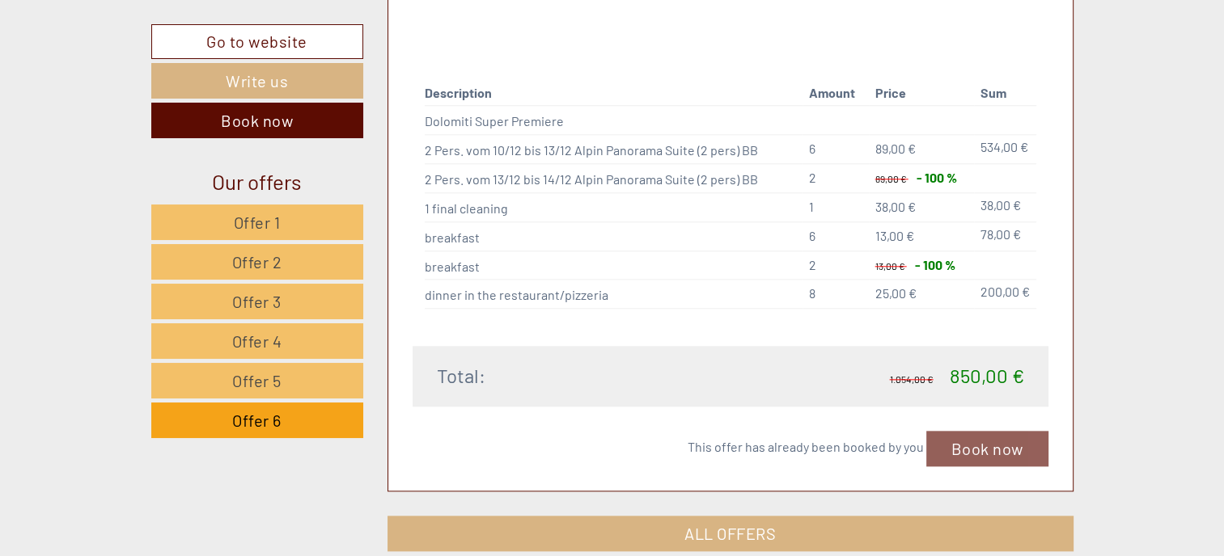
scroll to position [886, 0]
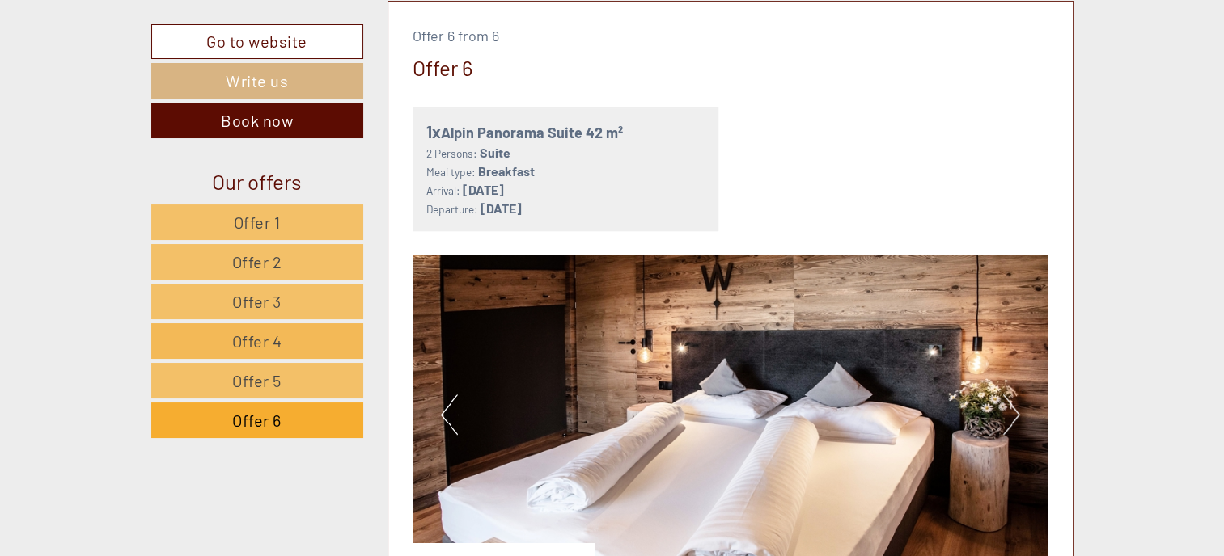
click at [303, 342] on link "Offer 4" at bounding box center [257, 342] width 212 height 36
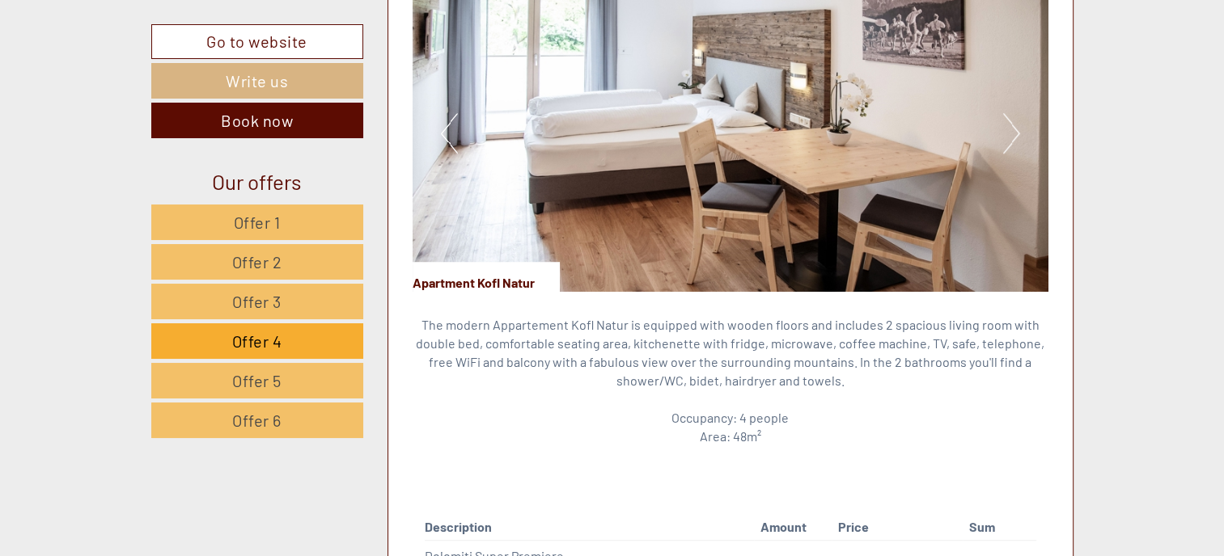
scroll to position [967, 0]
